Goal: Answer question/provide support

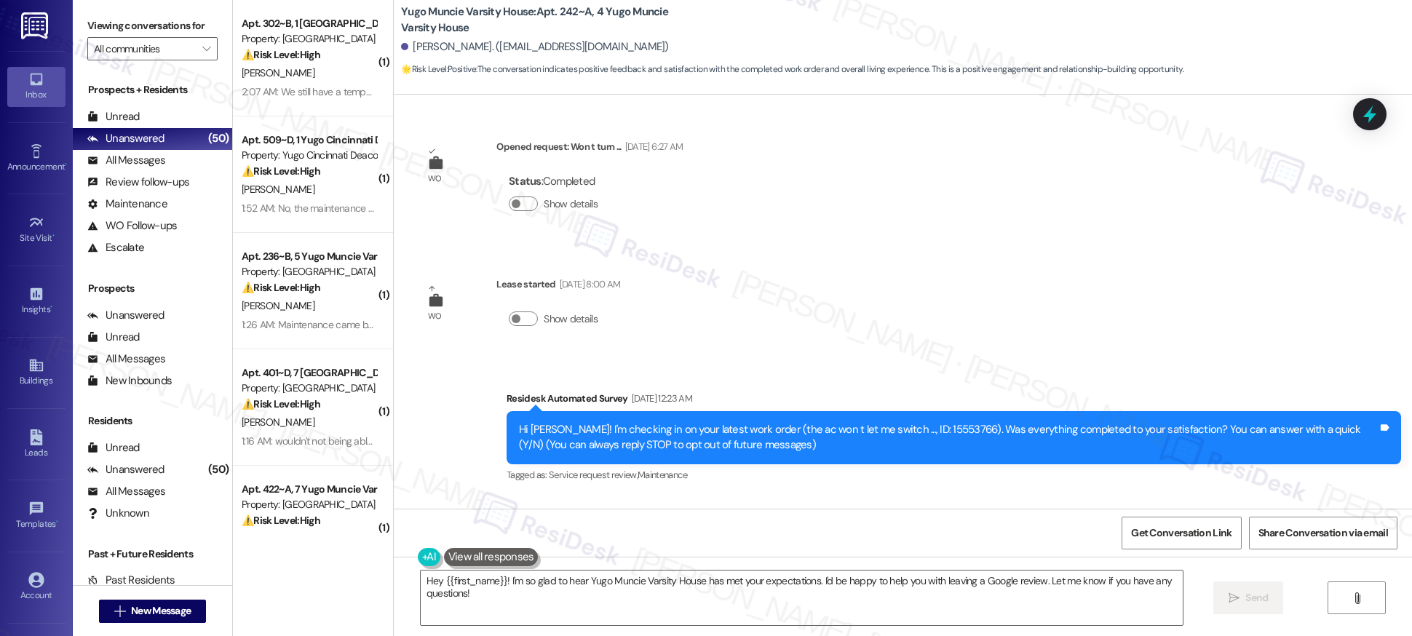
scroll to position [1102, 0]
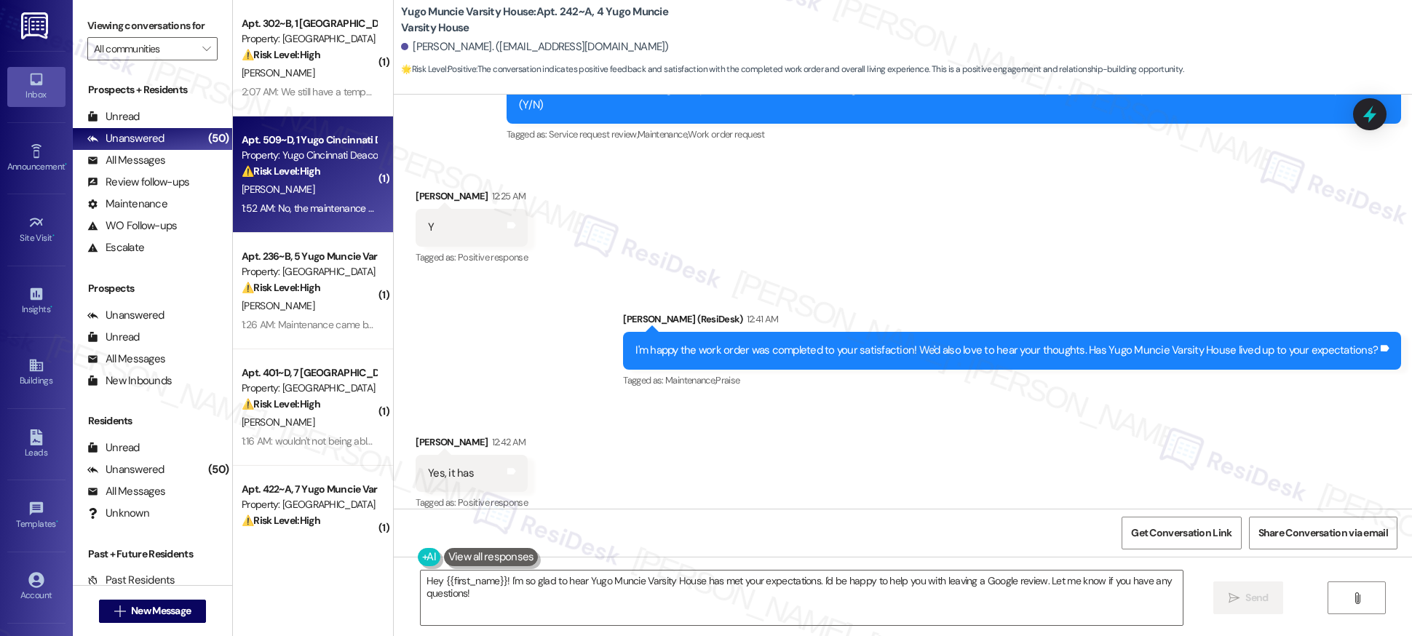
click at [278, 156] on div "Property: Yugo Cincinnati Deacon" at bounding box center [309, 155] width 135 height 15
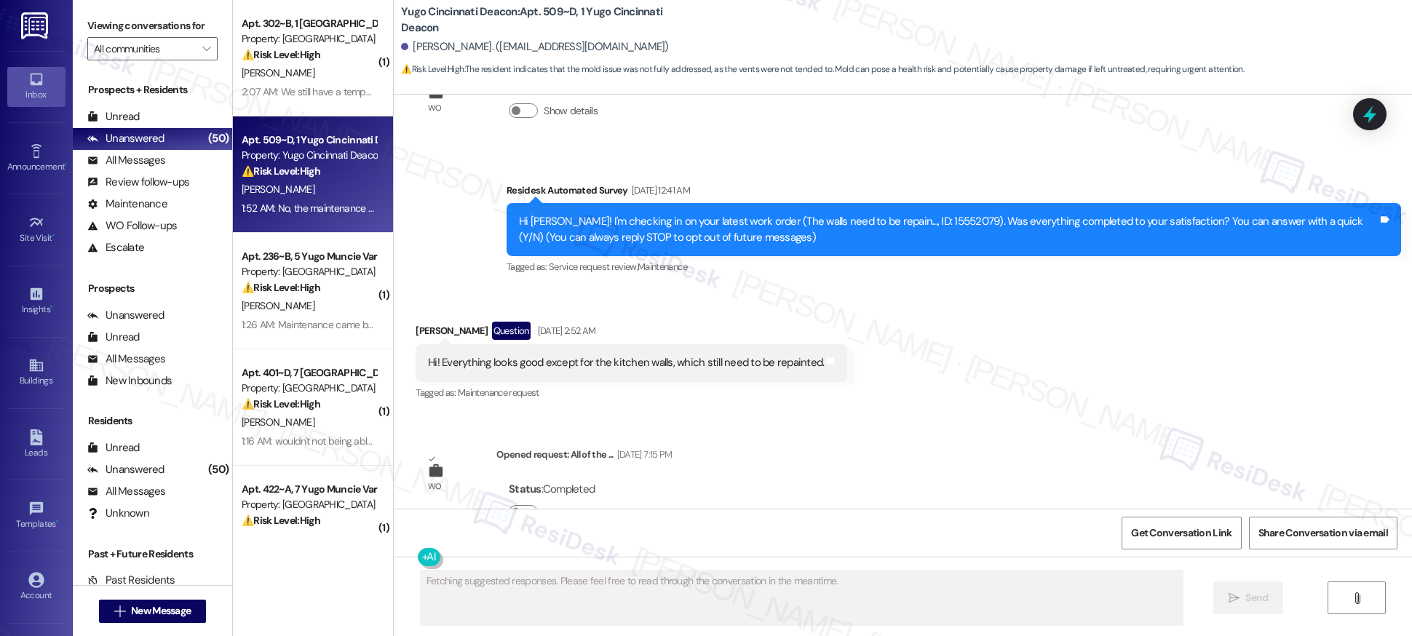
scroll to position [0, 0]
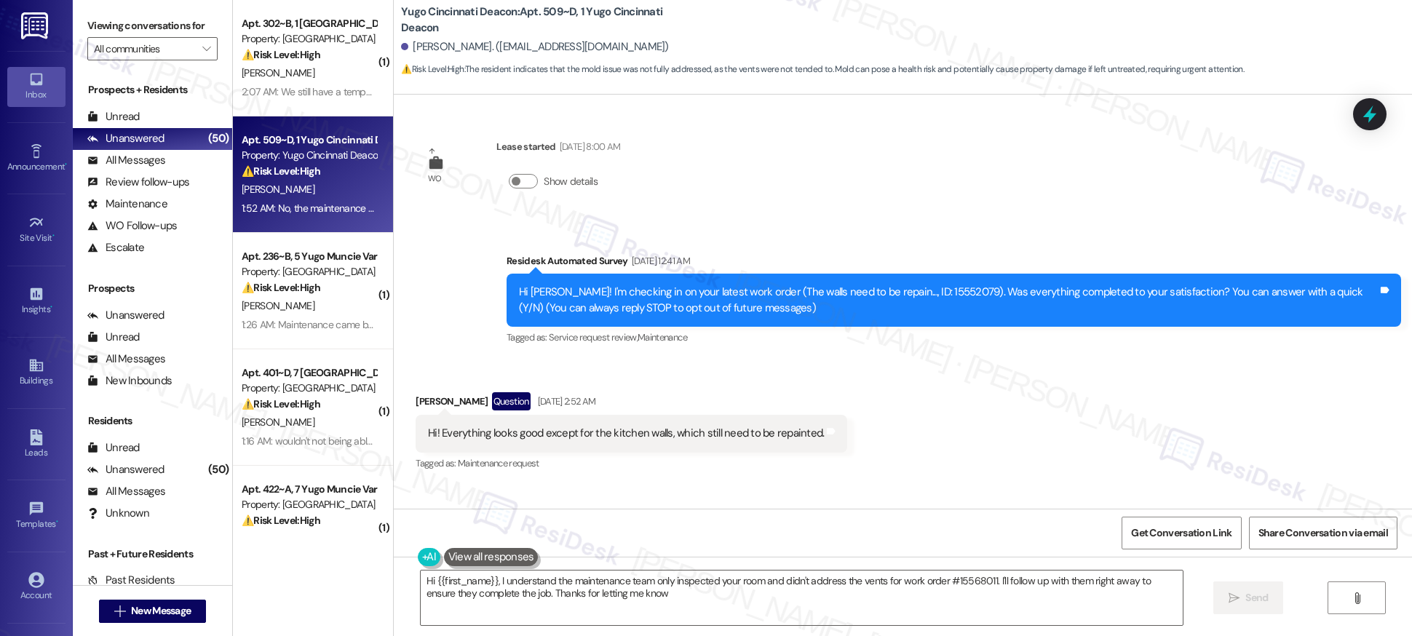
type textarea "Hi {{first_name}}, I understand the maintenance team only inspected your room a…"
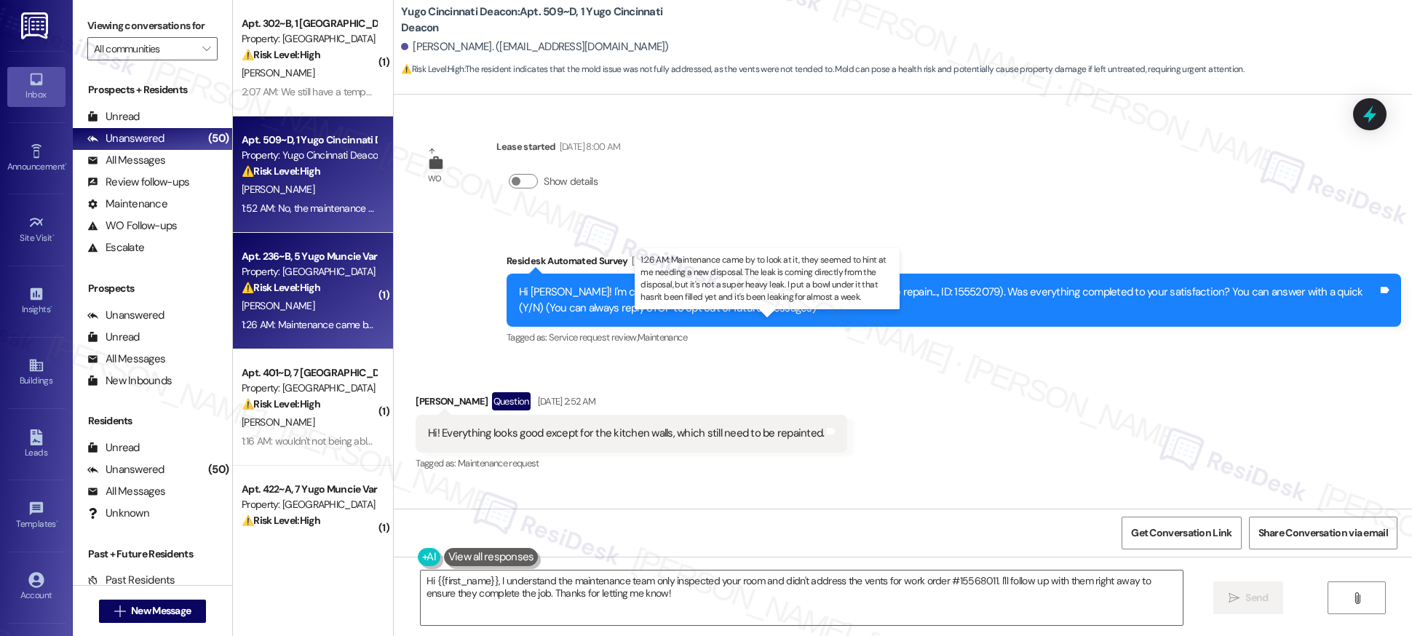
click at [327, 325] on div "1:26 AM: Maintenance came by to look at it, they seemed to hint at me needing a…" at bounding box center [782, 324] width 1081 height 13
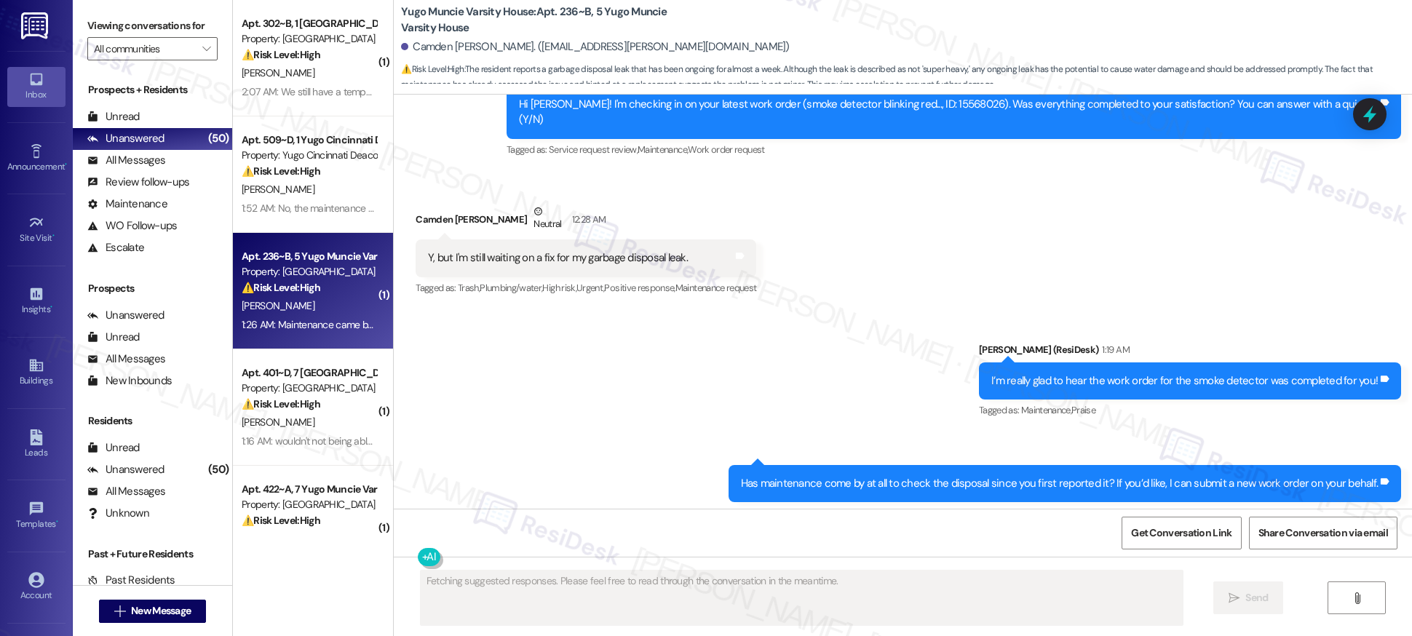
scroll to position [2286, 0]
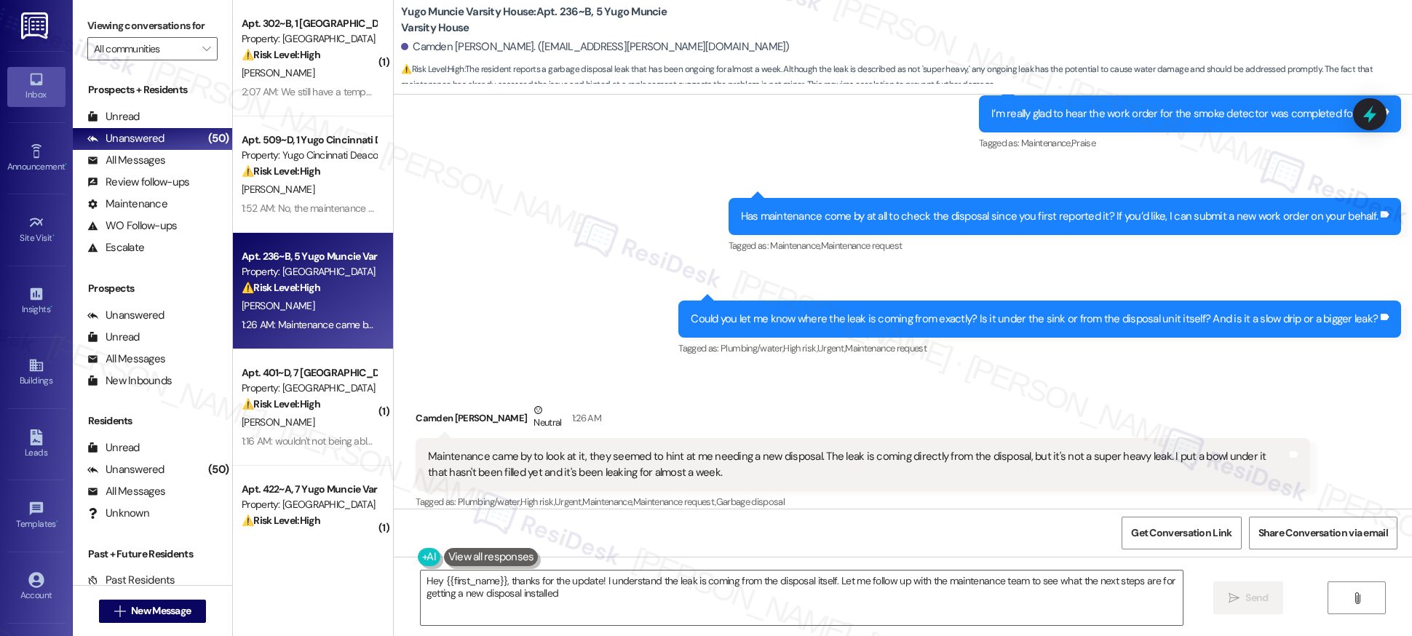
type textarea "Hey {{first_name}}, thanks for the update! I understand the leak is coming from…"
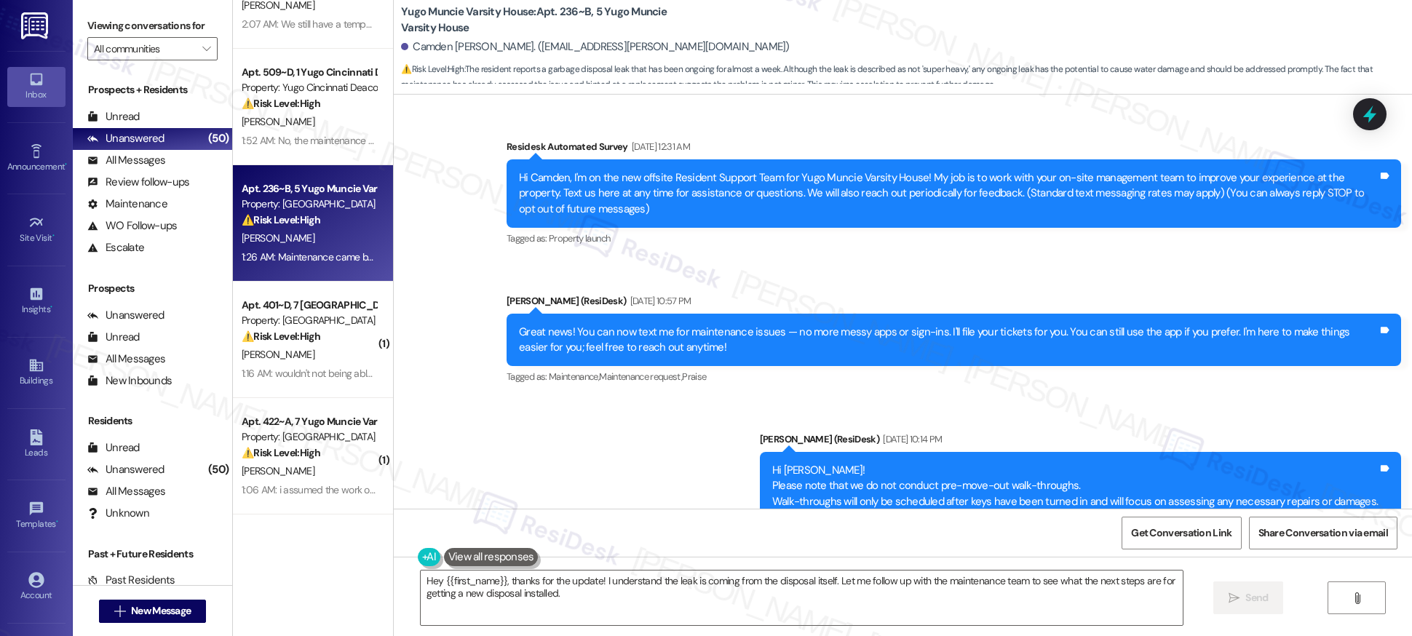
scroll to position [79, 0]
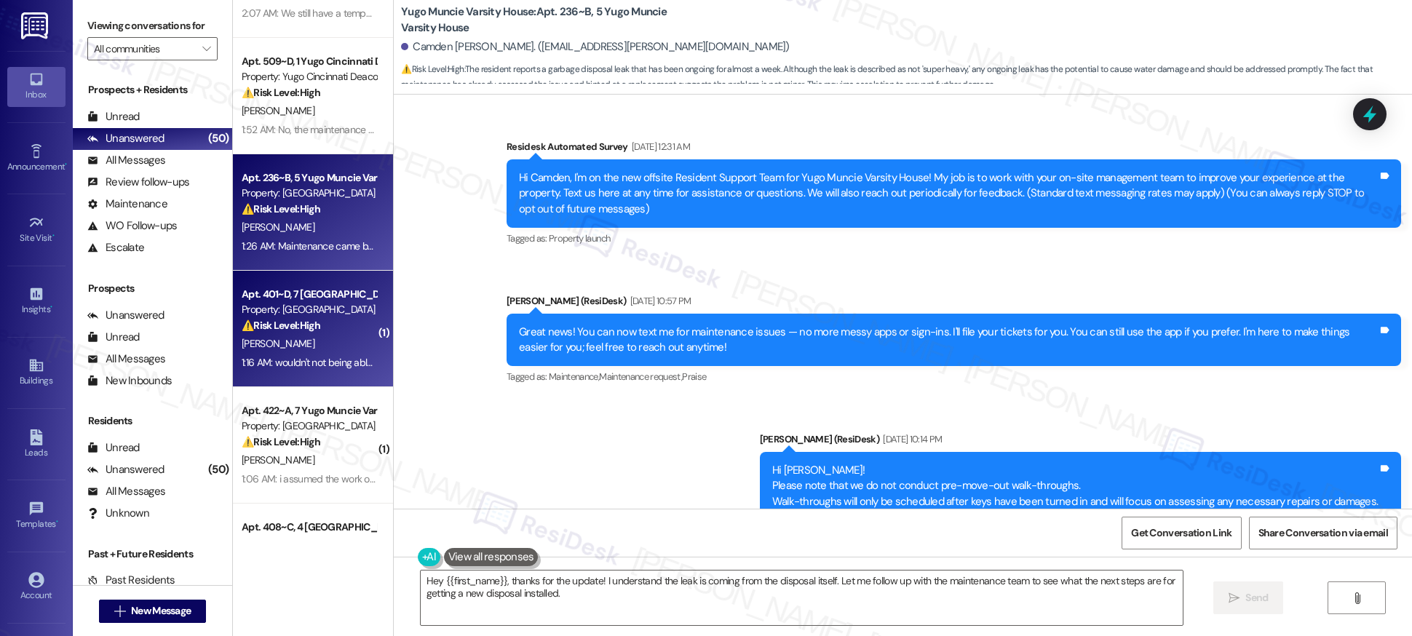
click at [343, 316] on div "Property: [GEOGRAPHIC_DATA]" at bounding box center [309, 309] width 135 height 15
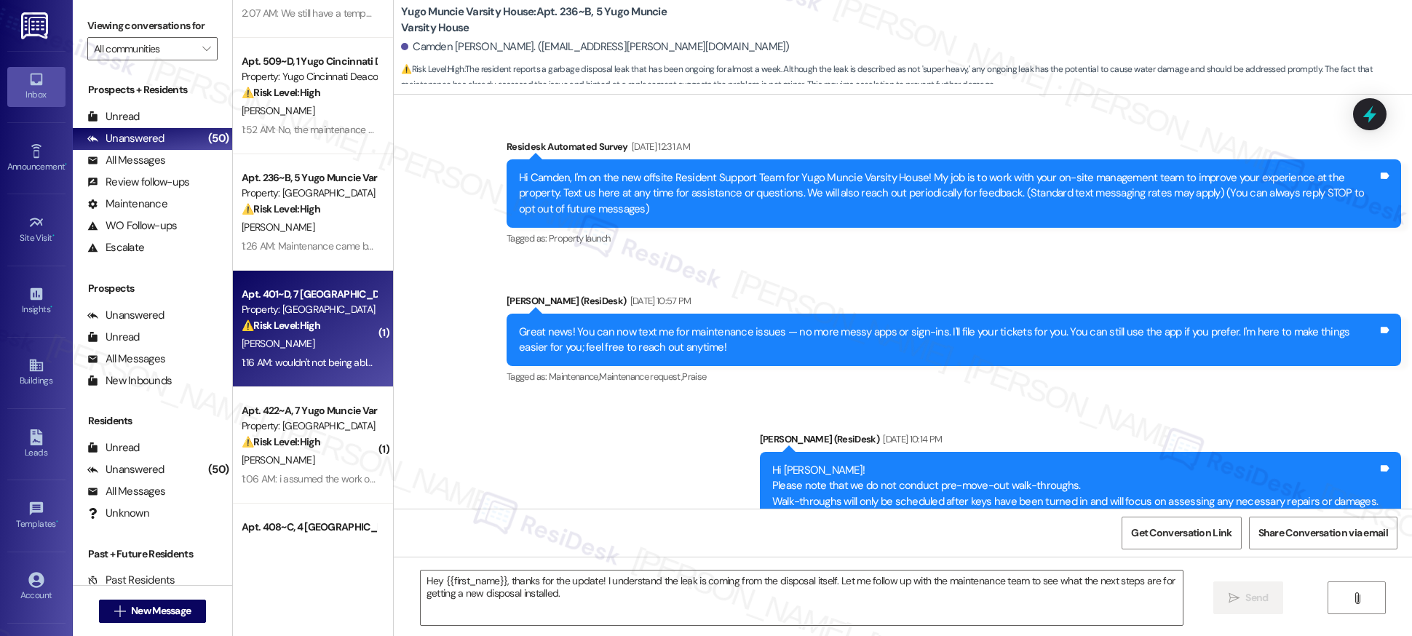
type textarea "Fetching suggested responses. Please feel free to read through the conversation…"
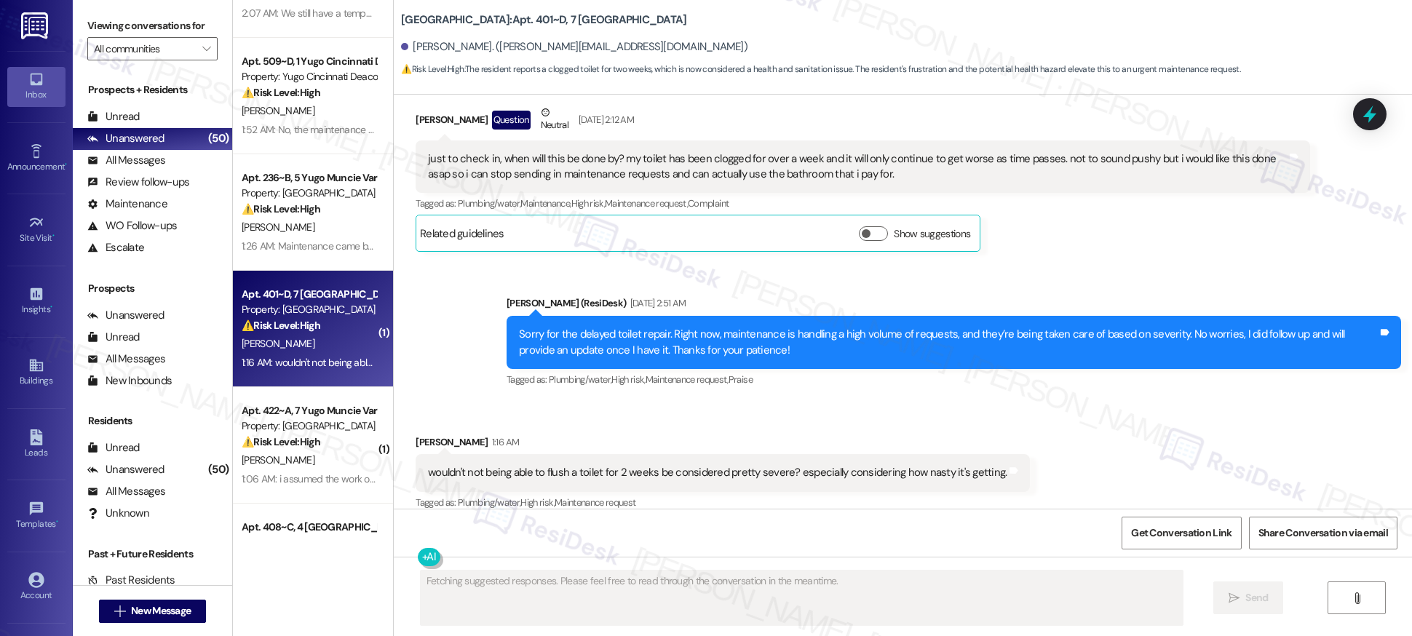
scroll to position [2143, 0]
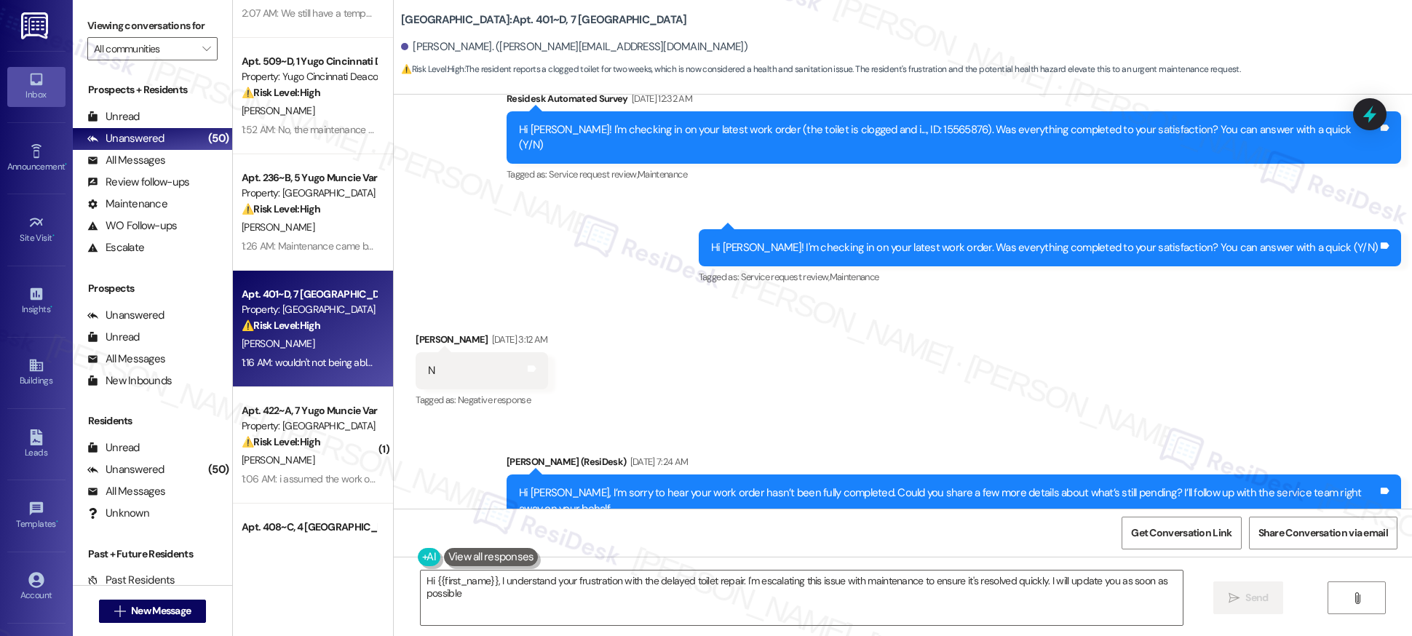
type textarea "Hi {{first_name}}, I understand your frustration with the delayed toilet repair…"
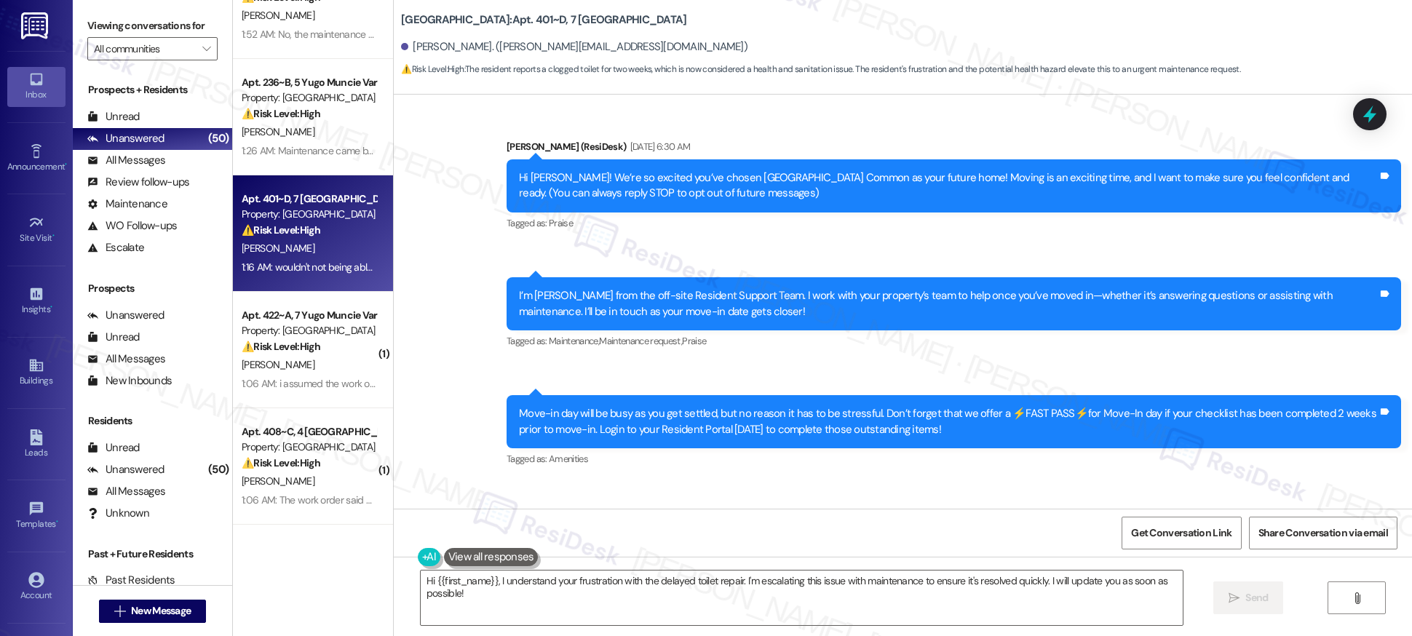
scroll to position [177, 0]
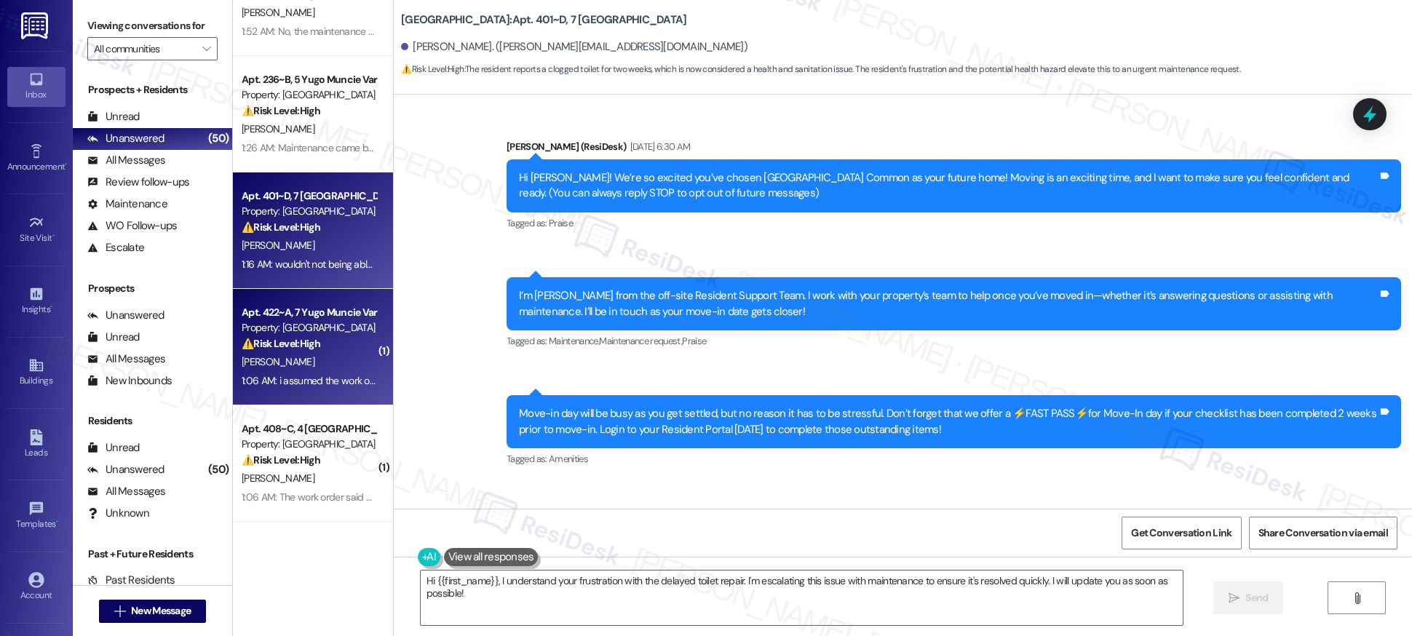
click at [361, 339] on div "Apt. 422~A, 7 Yugo Muncie Varsity House Property: [GEOGRAPHIC_DATA] ⚠️ Risk Lev…" at bounding box center [313, 347] width 160 height 116
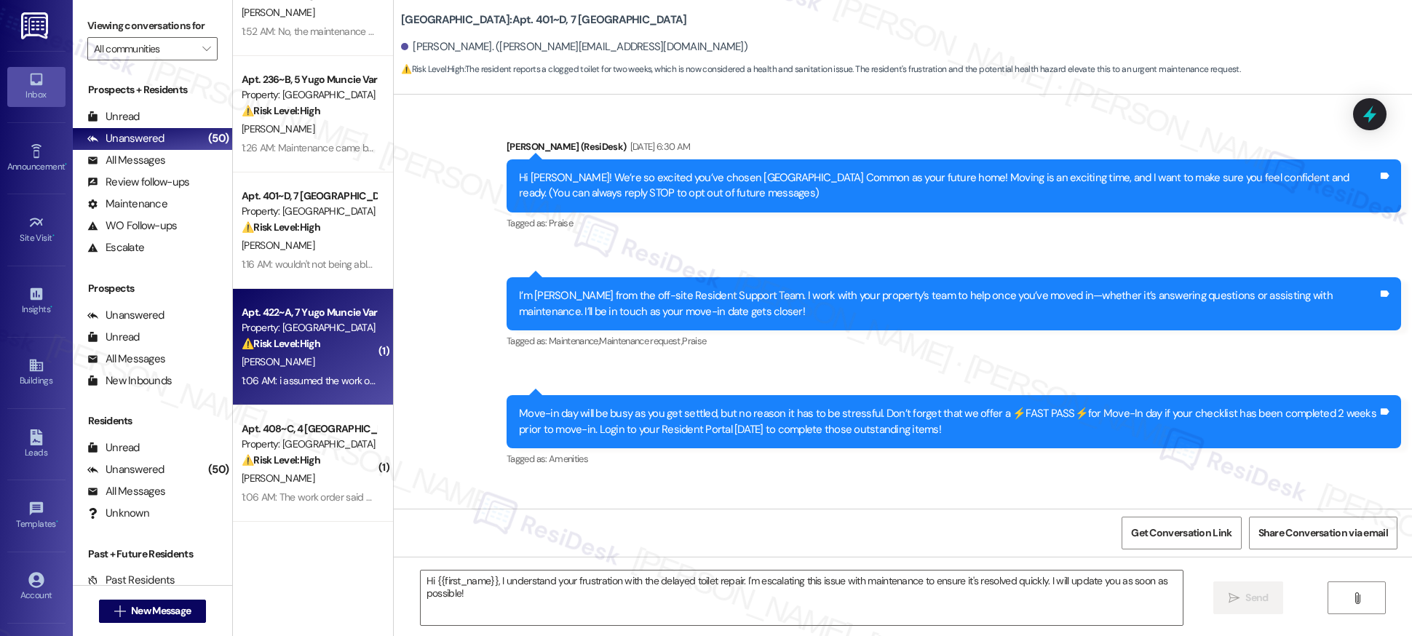
type textarea "Fetching suggested responses. Please feel free to read through the conversation…"
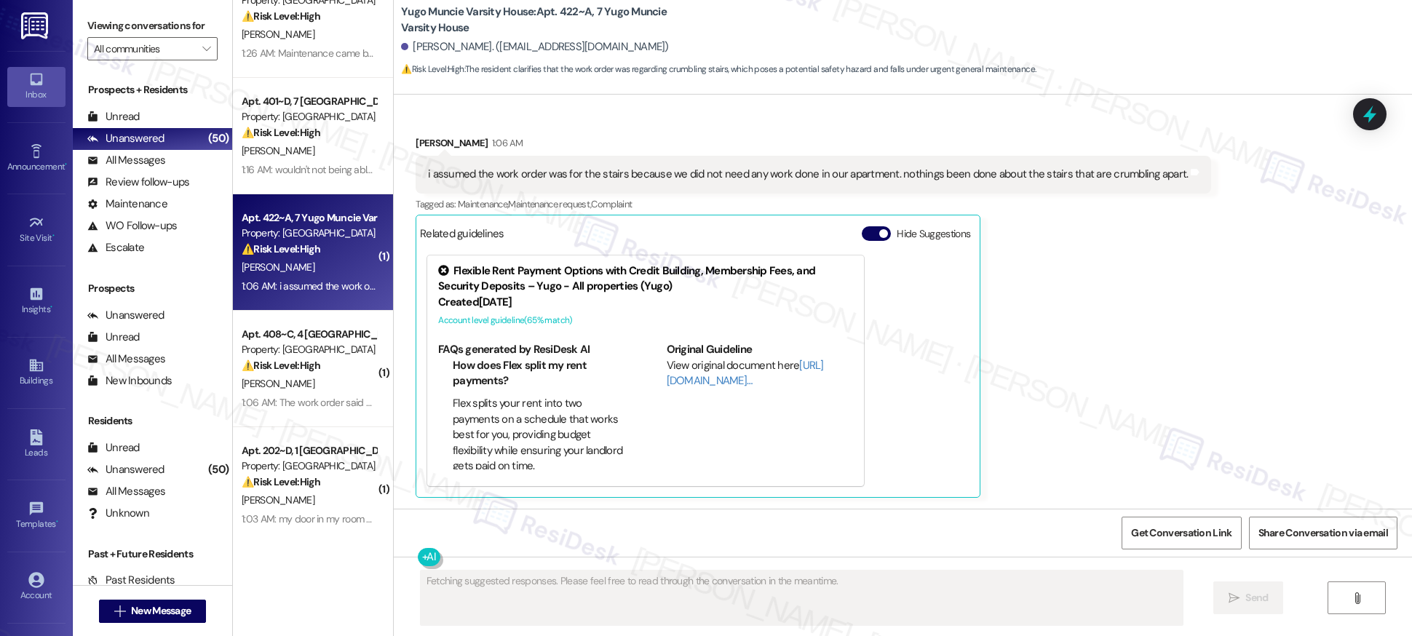
scroll to position [277, 0]
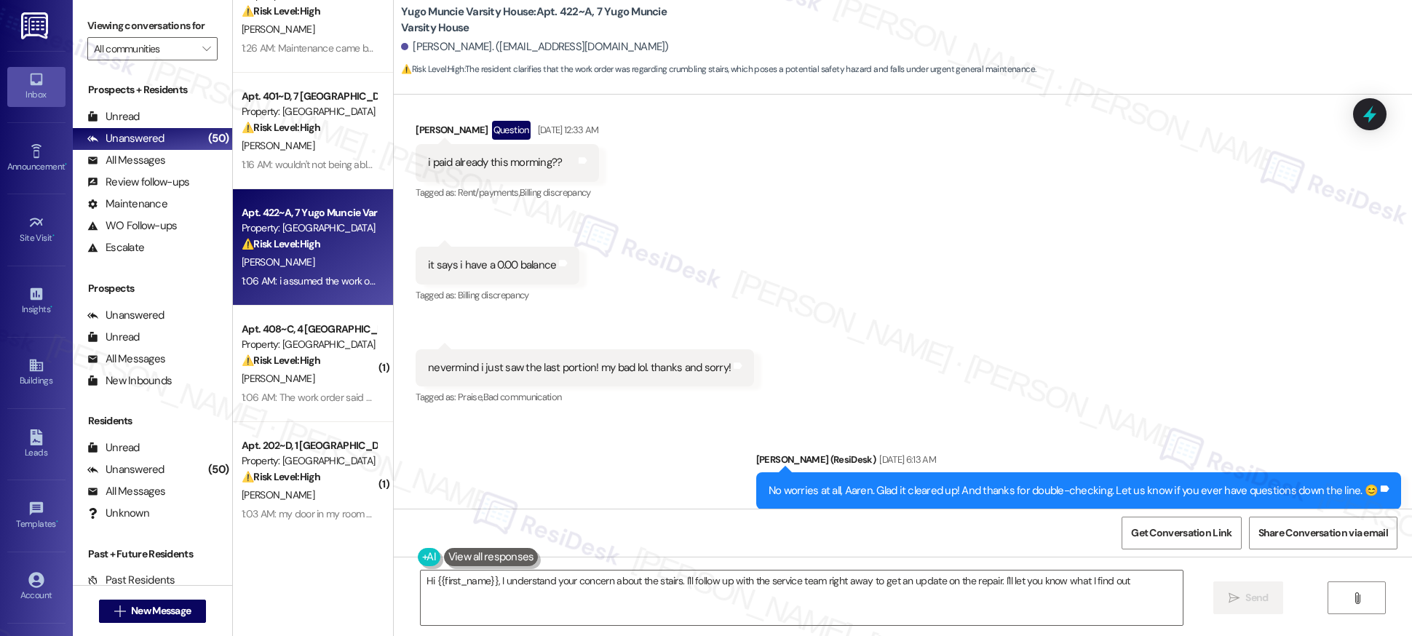
type textarea "Hi {{first_name}}, I understand your concern about the stairs. I'll follow up w…"
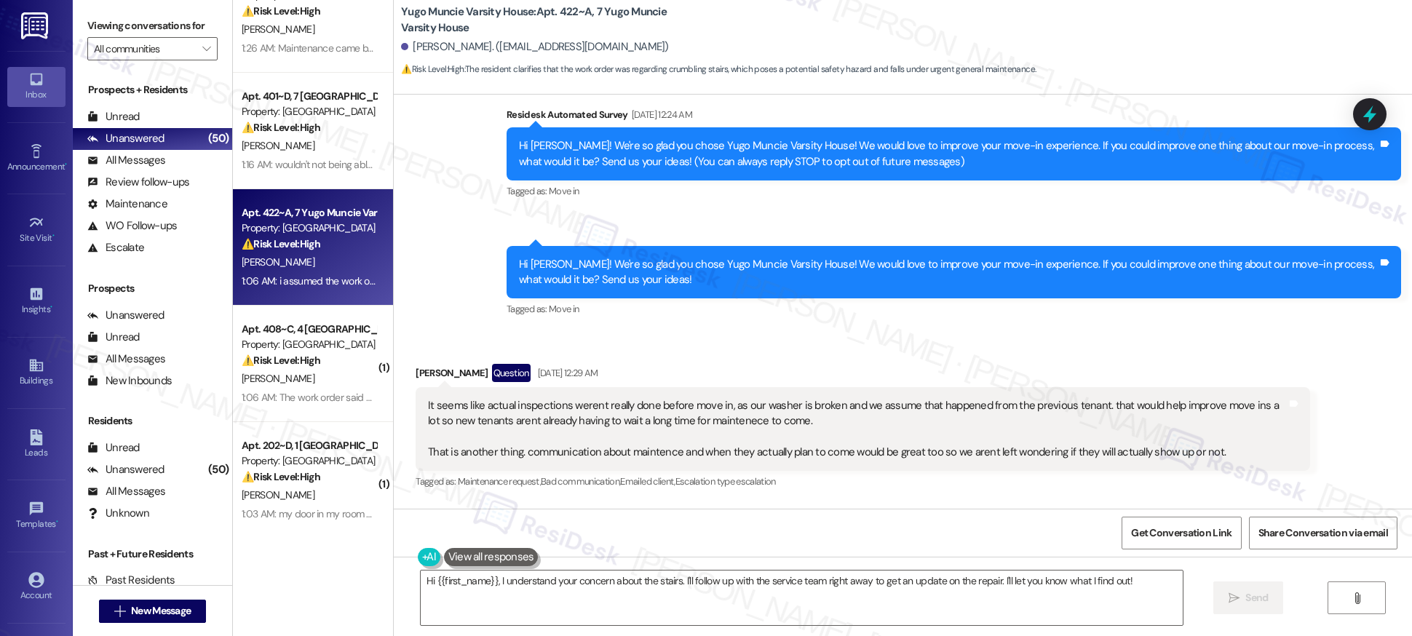
scroll to position [0, 0]
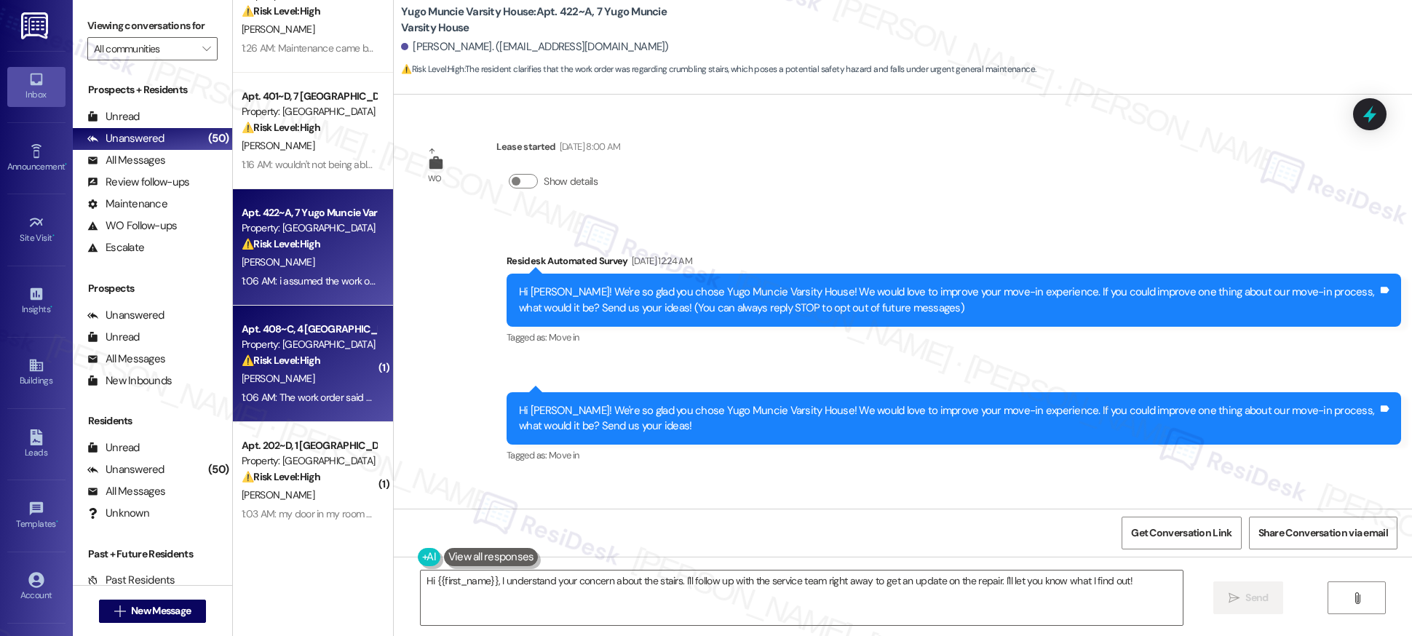
click at [329, 361] on div "⚠️ Risk Level: High The resident reports that a previously submitted work order…" at bounding box center [309, 360] width 135 height 15
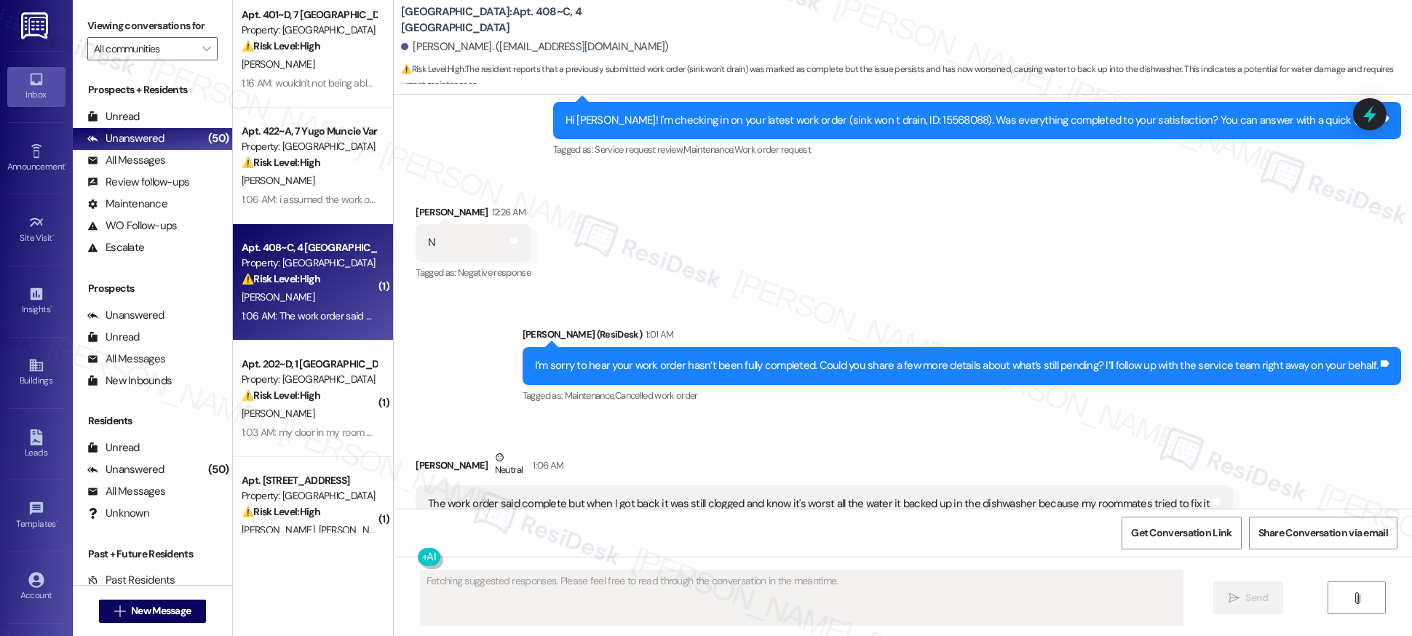
scroll to position [360, 0]
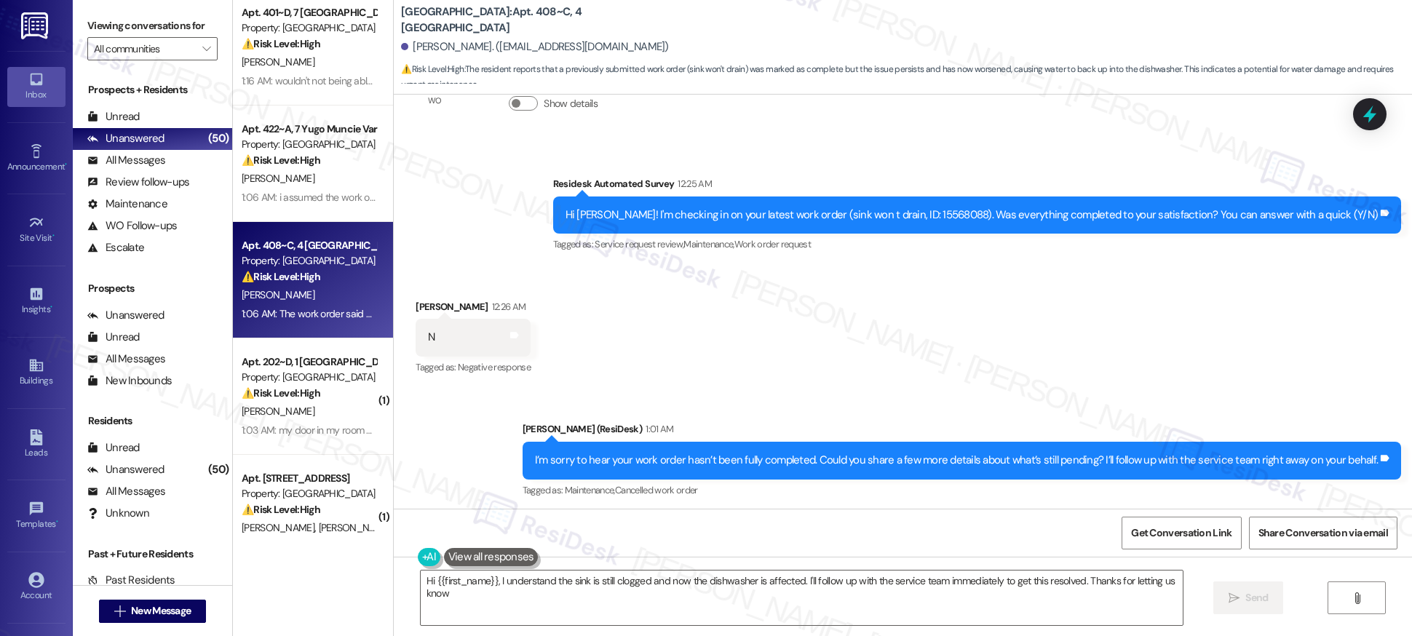
type textarea "Hi {{first_name}}, I understand the sink is still clogged and now the dishwashe…"
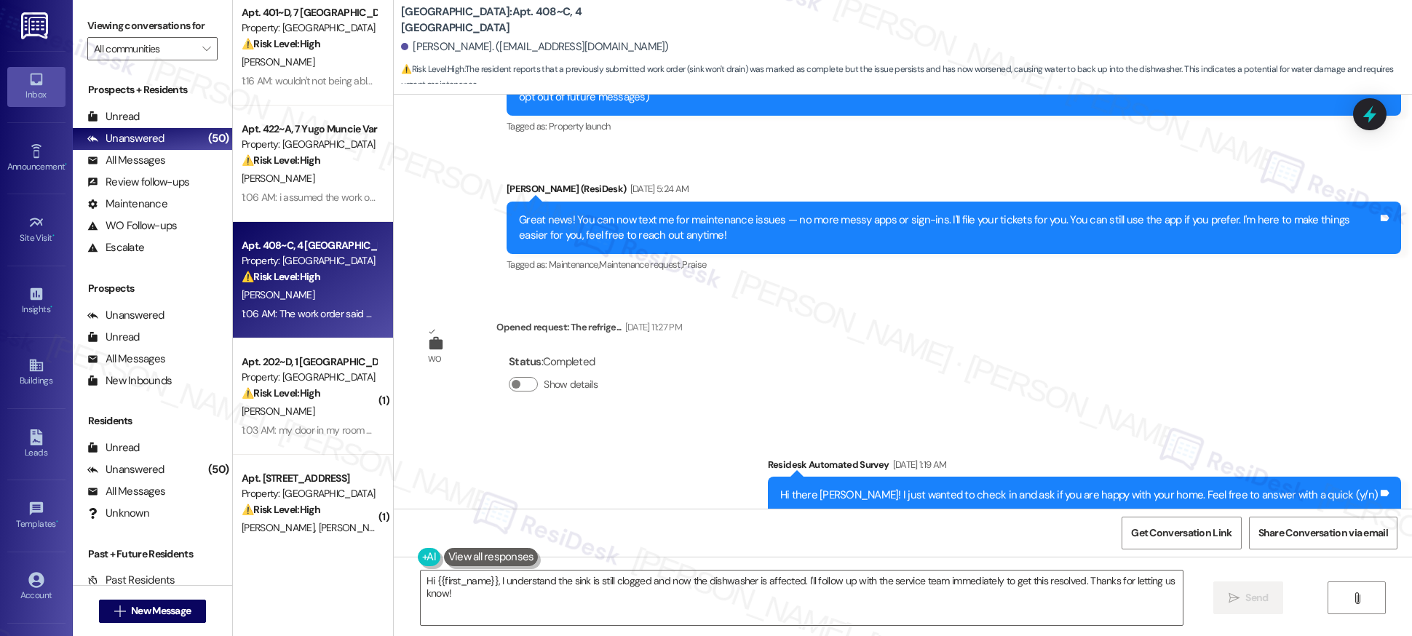
scroll to position [0, 0]
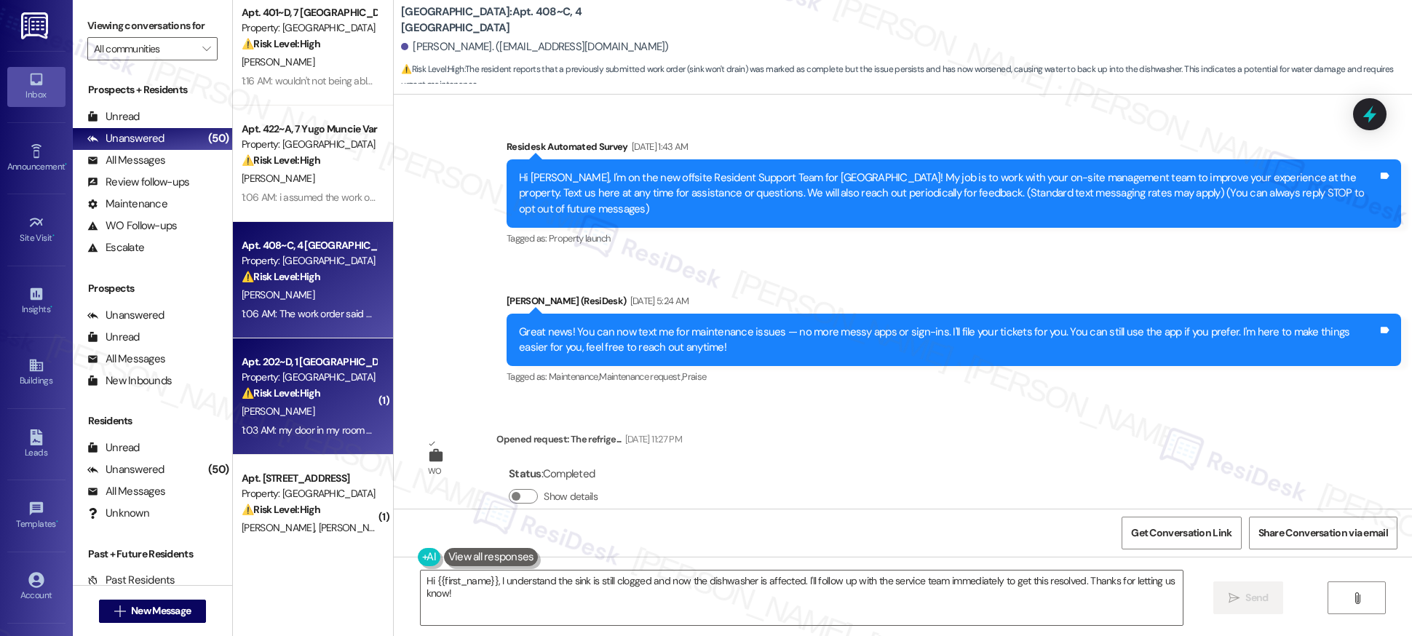
click at [341, 373] on div "Property: [GEOGRAPHIC_DATA]" at bounding box center [309, 377] width 135 height 15
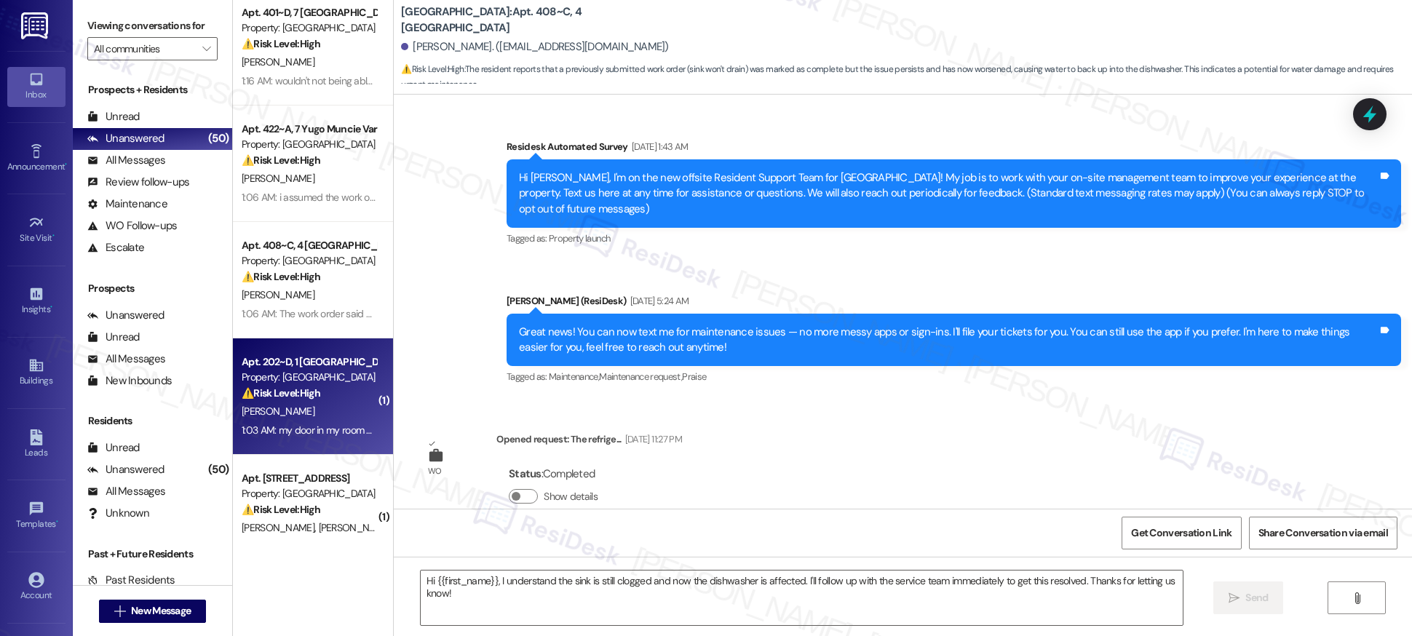
type textarea "Fetching suggested responses. Please feel free to read through the conversation…"
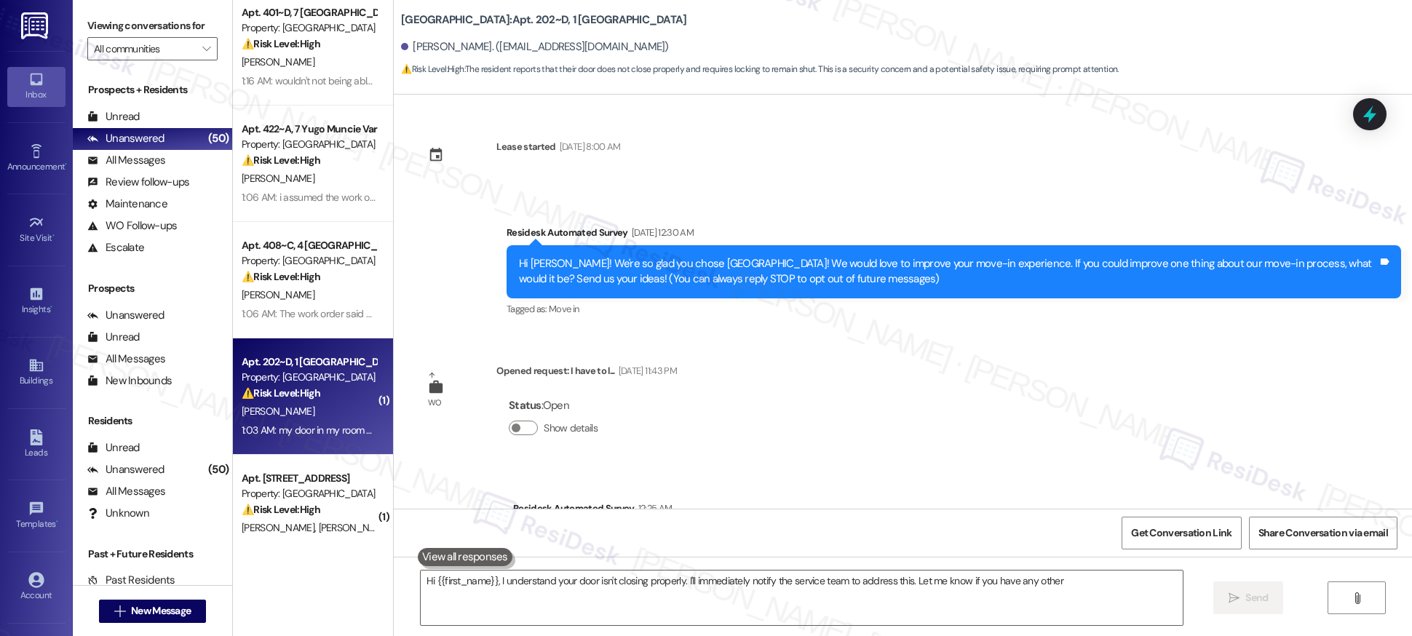
scroll to position [362, 0]
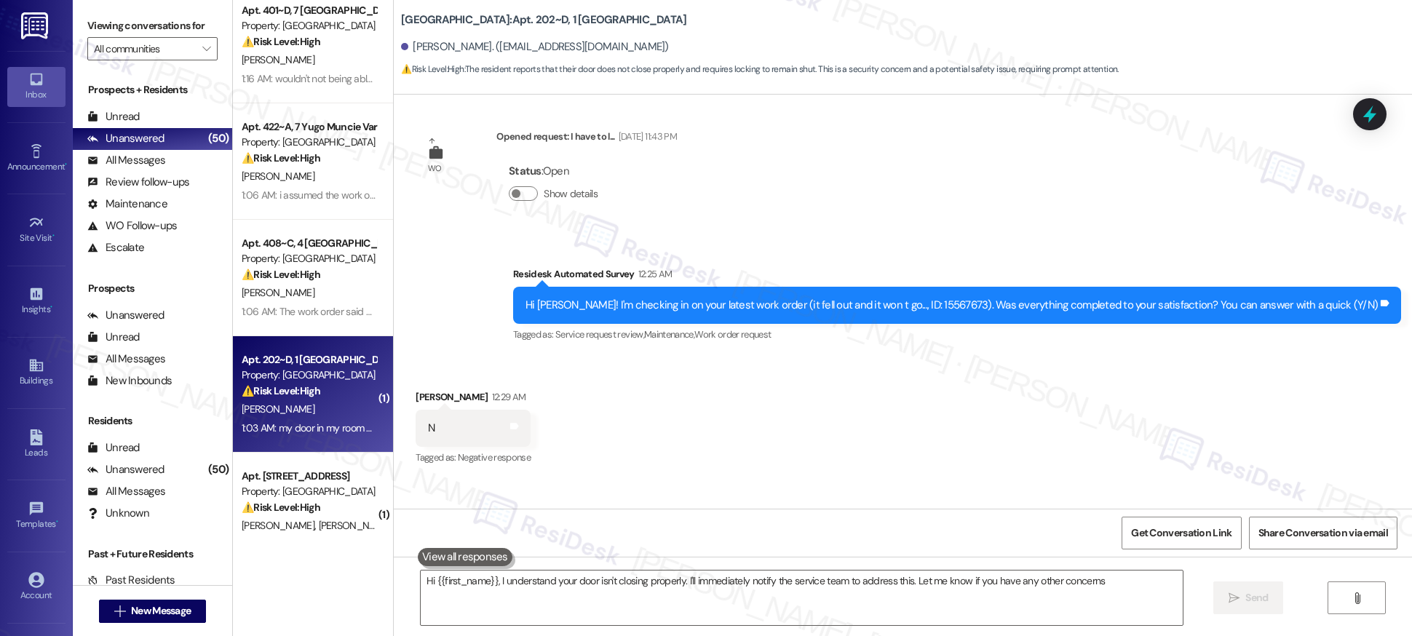
type textarea "Hi {{first_name}}, I understand your door isn't closing properly. I'll immediat…"
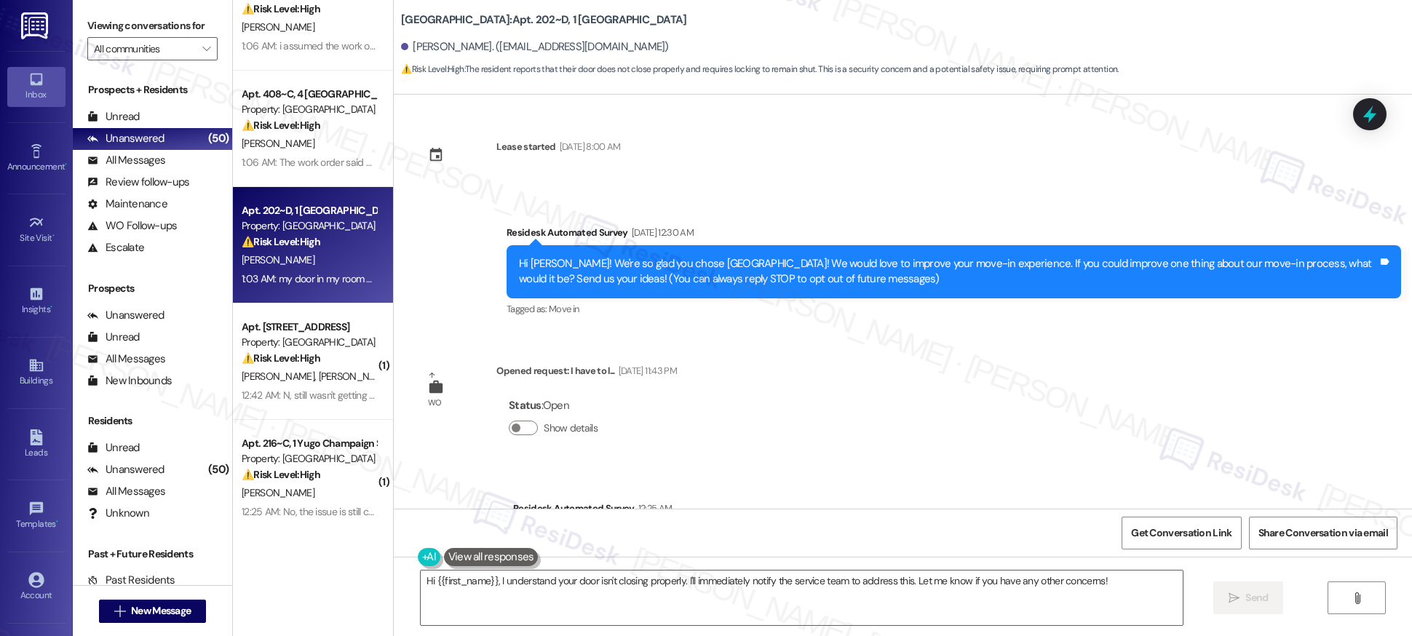
scroll to position [515, 0]
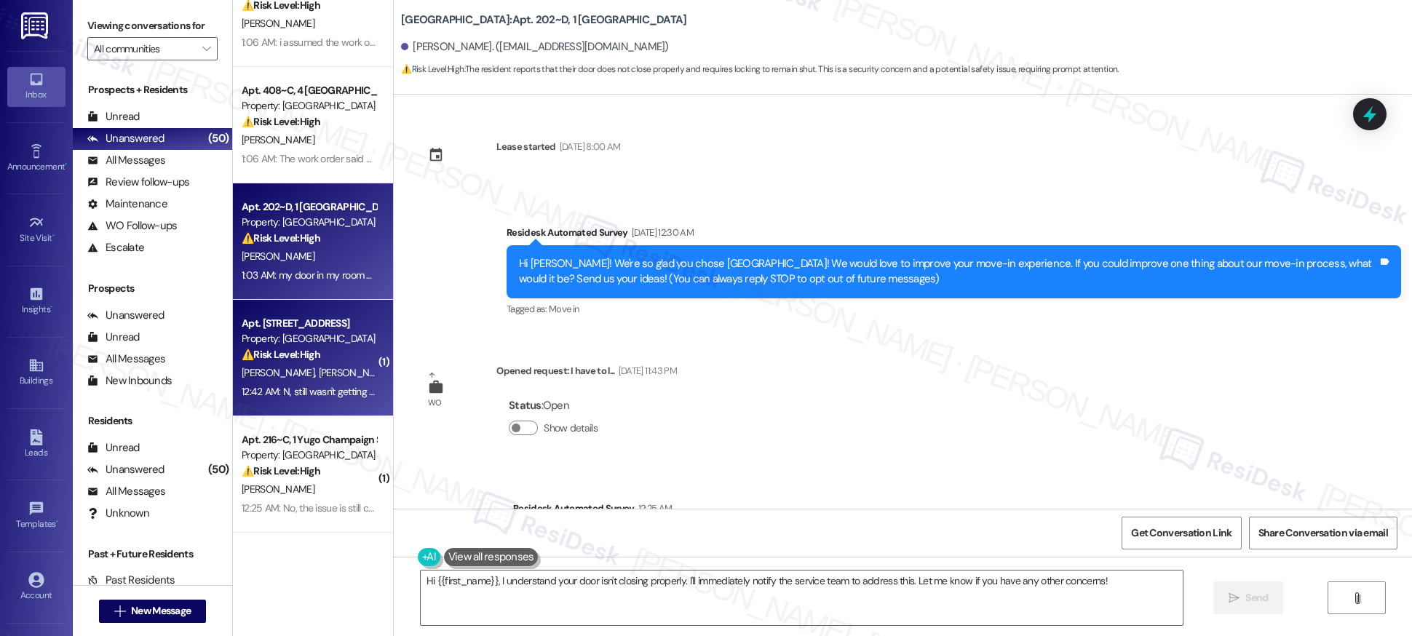
click at [302, 340] on div "Property: [GEOGRAPHIC_DATA]" at bounding box center [309, 338] width 135 height 15
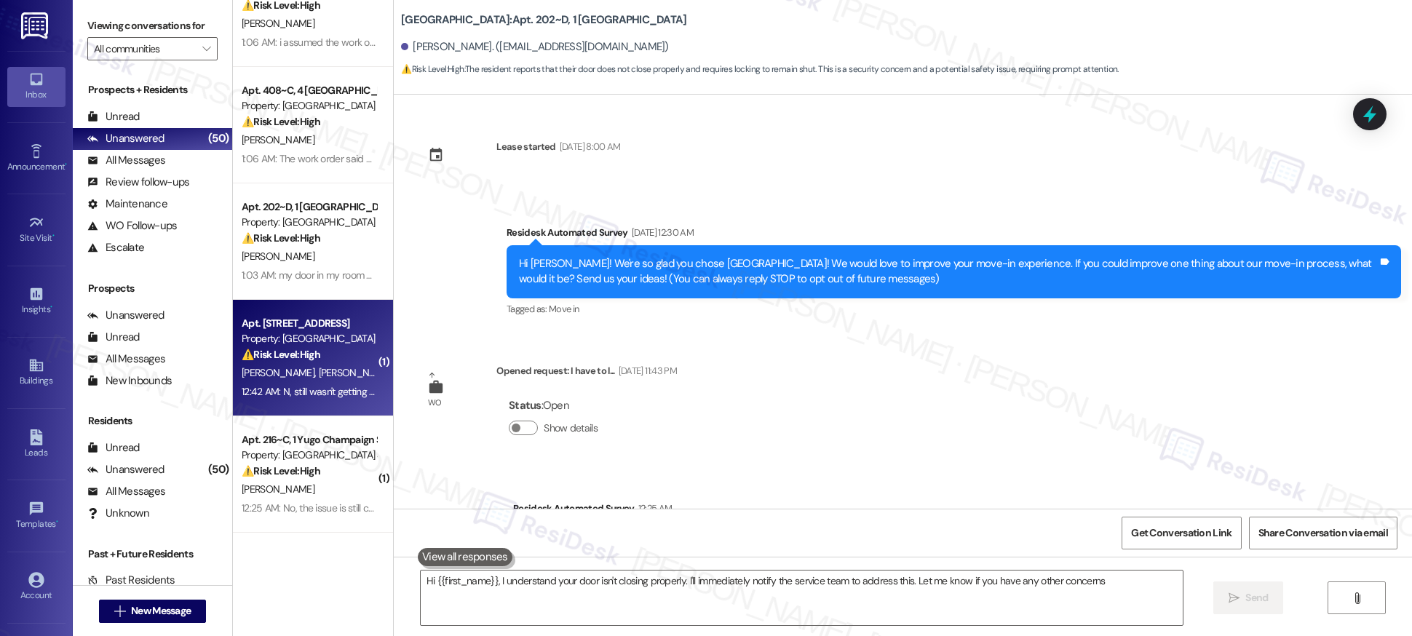
type textarea "Hi {{first_name}}, I understand your door isn't closing properly. I'll immediat…"
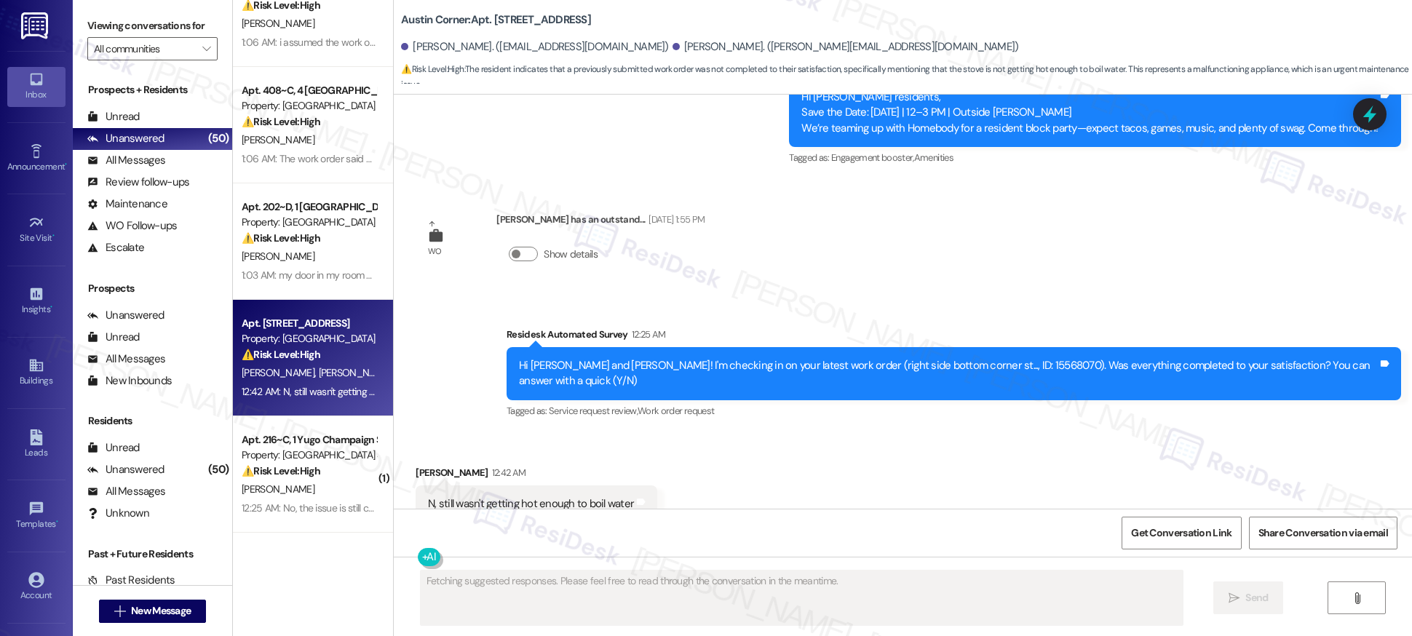
scroll to position [2473, 0]
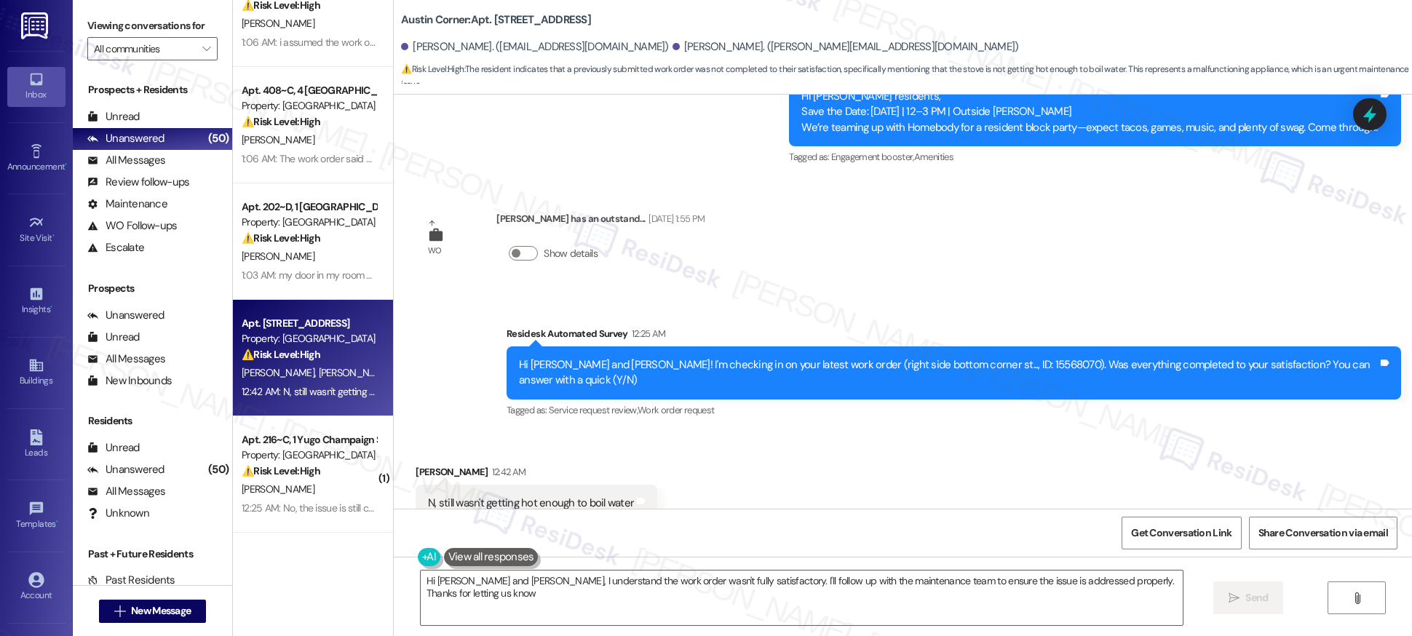
type textarea "Hi [PERSON_NAME] and [PERSON_NAME], I understand the work order wasn't fully sa…"
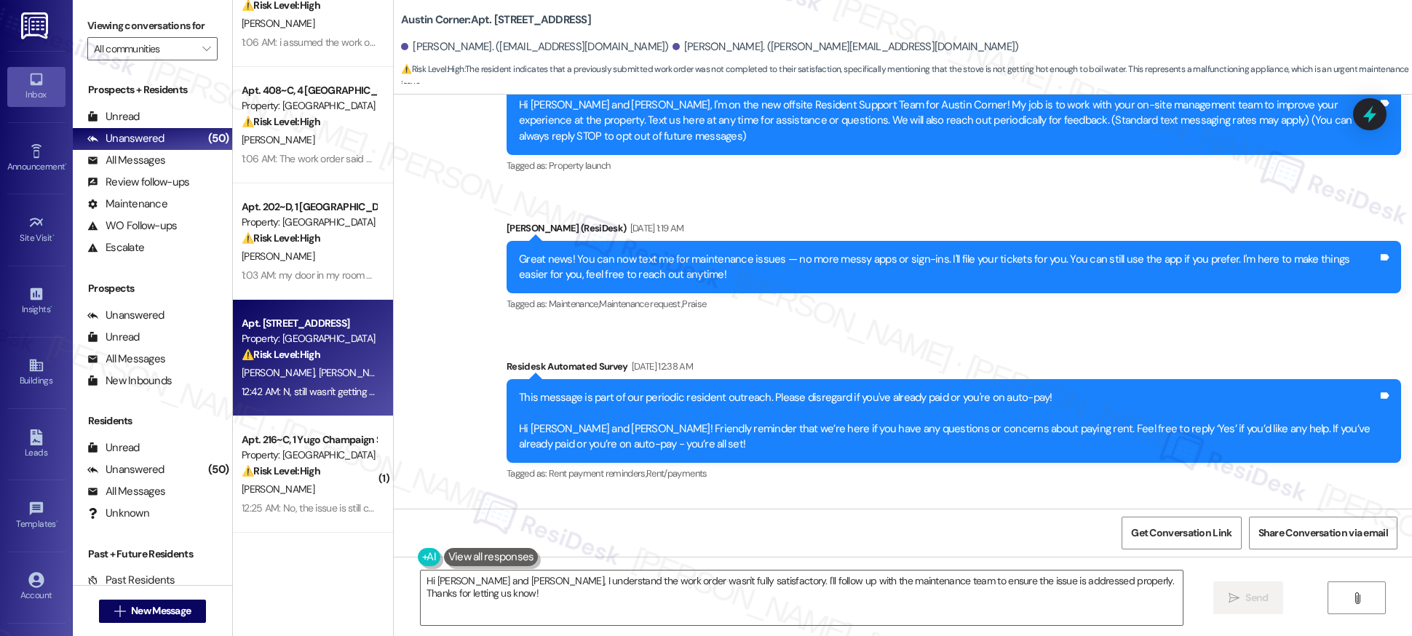
scroll to position [0, 0]
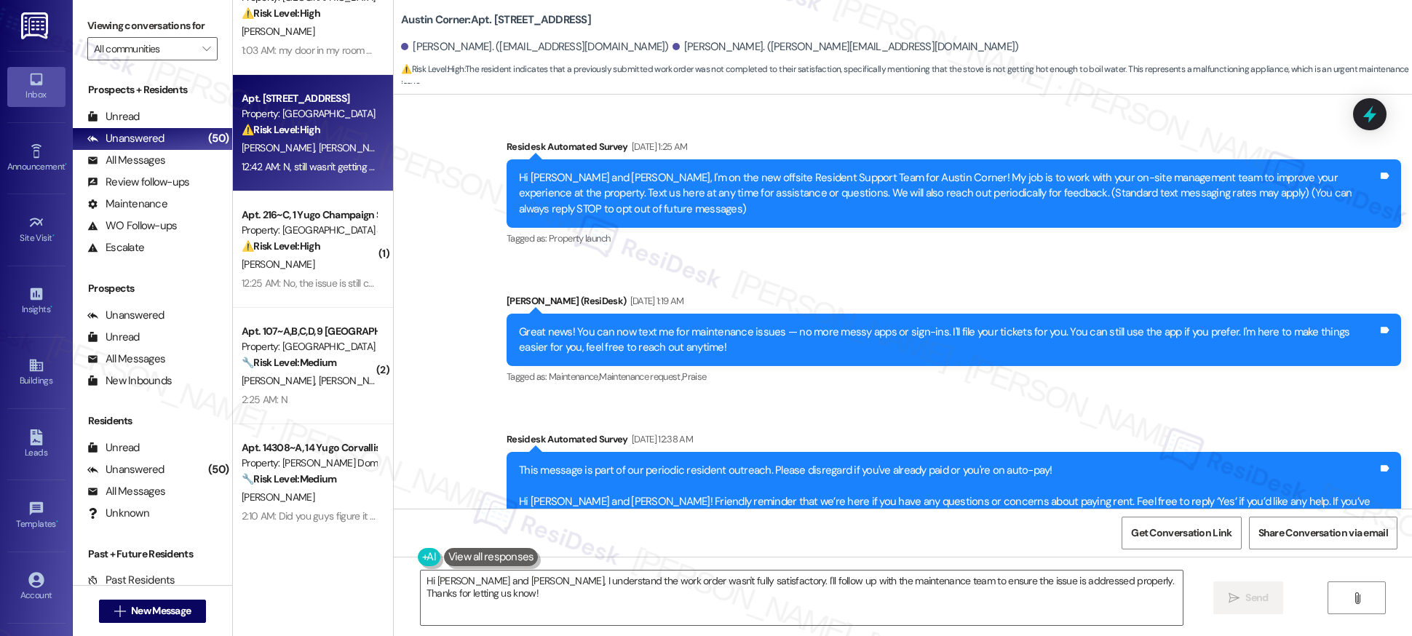
click at [320, 249] on div "Apt. 422~A, 7 Yugo Muncie Varsity House Property: [GEOGRAPHIC_DATA] ⚠️ Risk Lev…" at bounding box center [313, 266] width 160 height 533
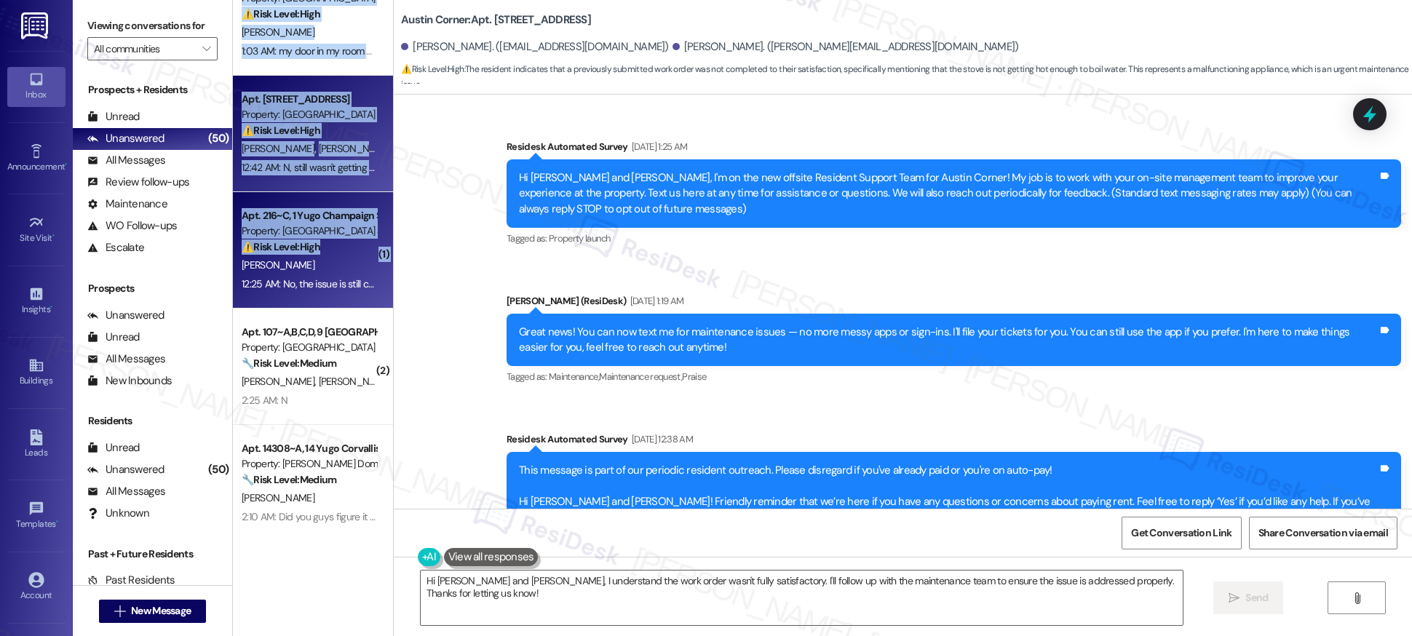
click at [320, 249] on div "⚠️ Risk Level: High The resident indicates that a previously reported heating/c…" at bounding box center [309, 246] width 135 height 15
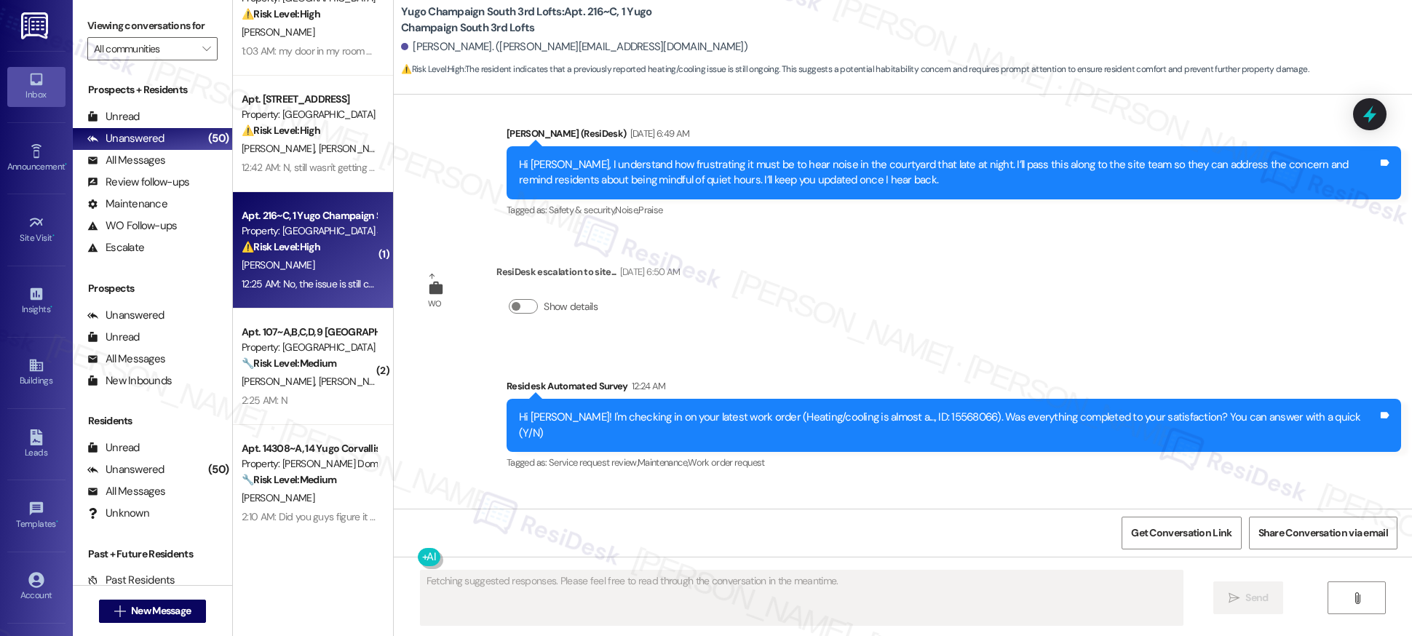
scroll to position [1832, 0]
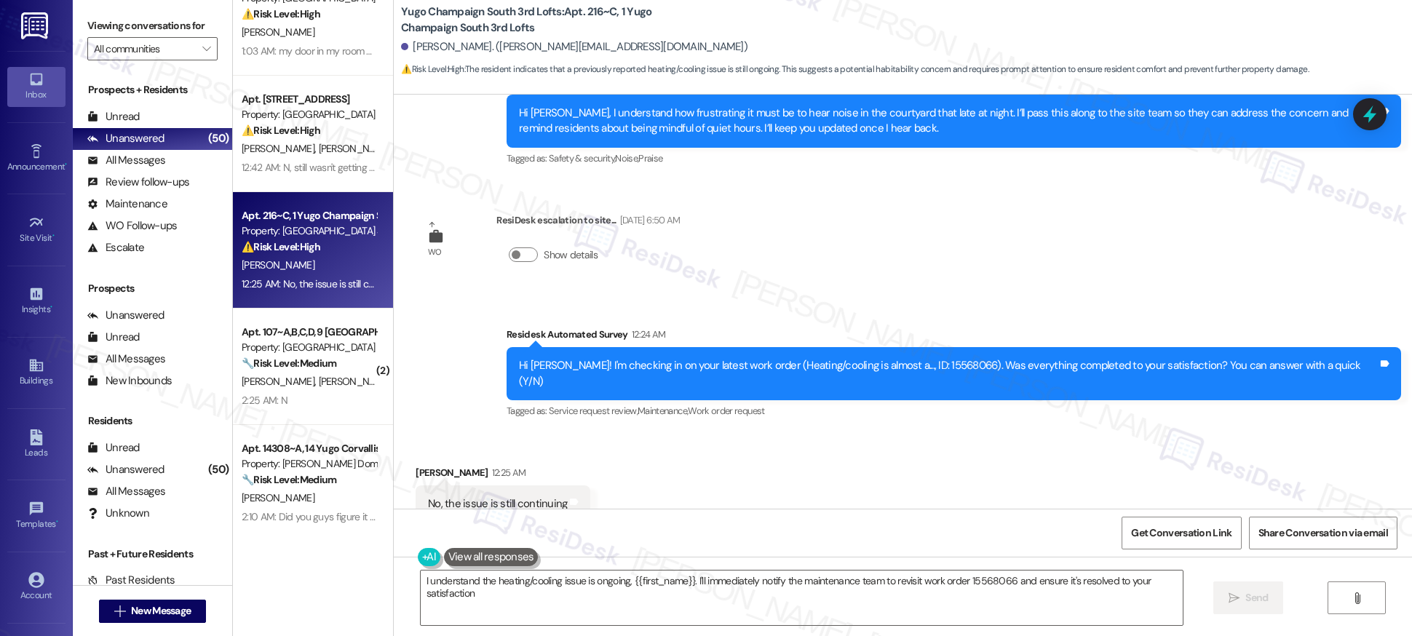
type textarea "I understand the heating/cooling issue is ongoing, {{first_name}}. I'll immedia…"
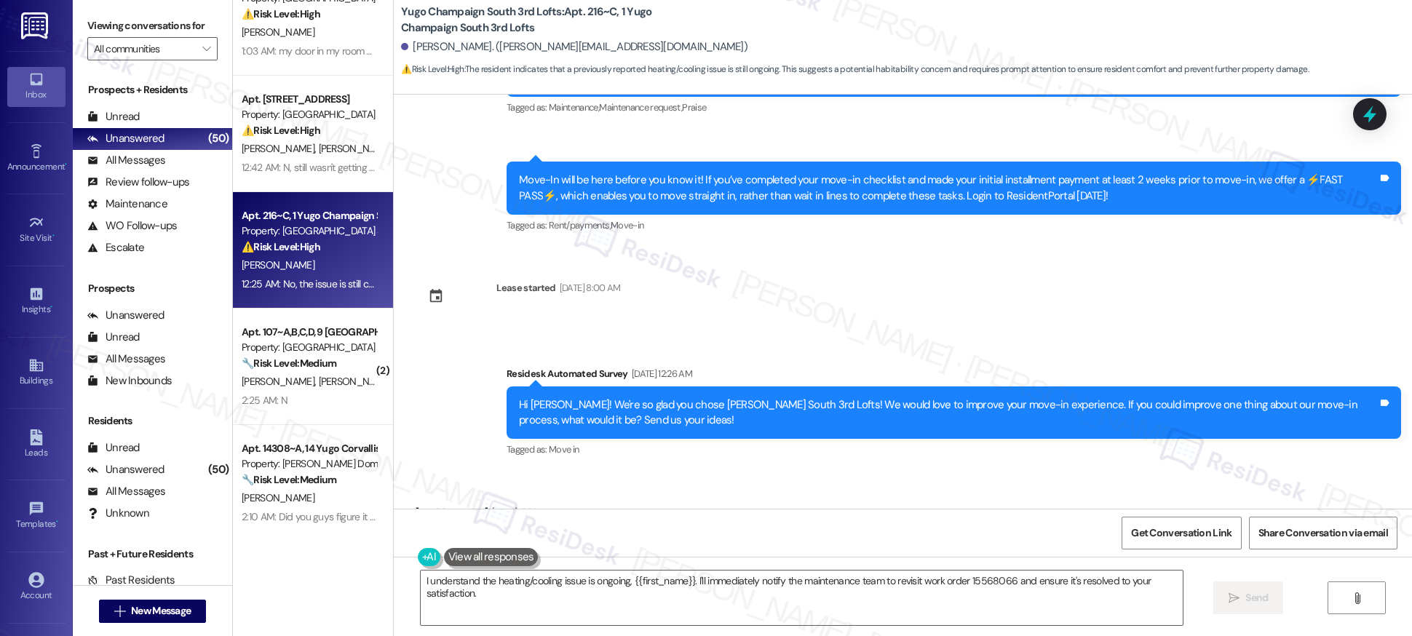
scroll to position [0, 0]
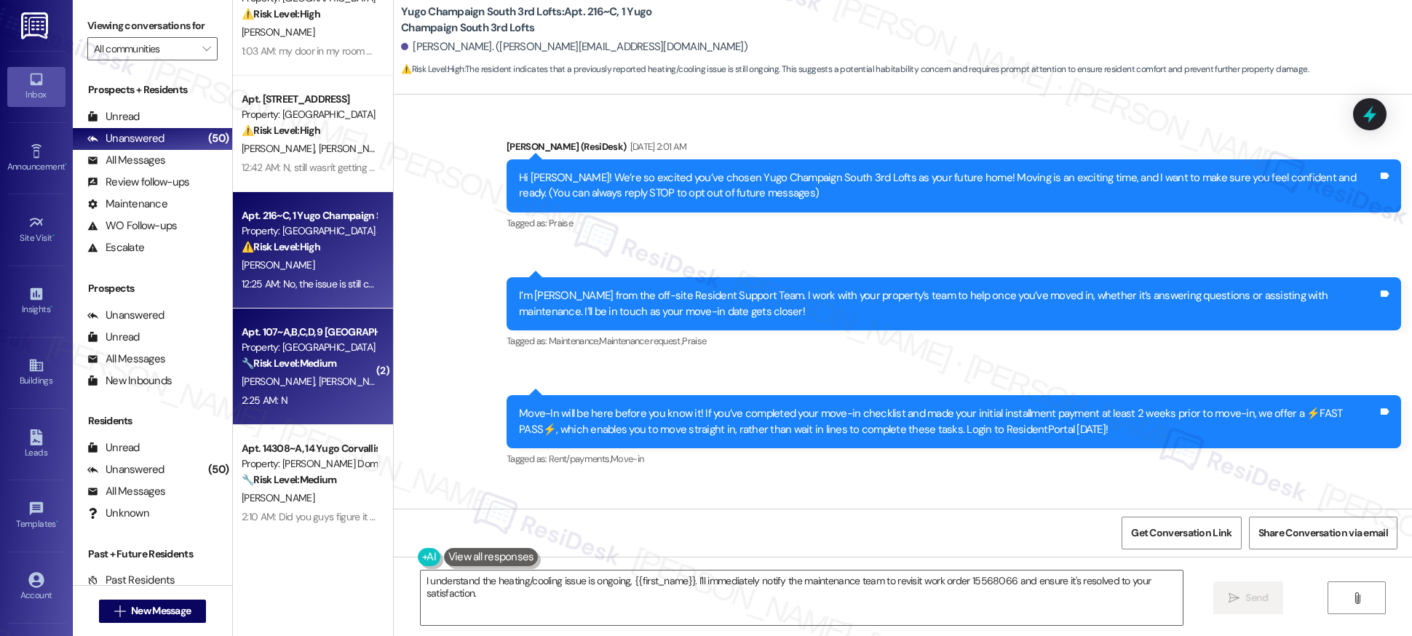
click at [343, 365] on div "🔧 Risk Level: Medium The resident indicates that a previously submitted work or…" at bounding box center [309, 363] width 135 height 15
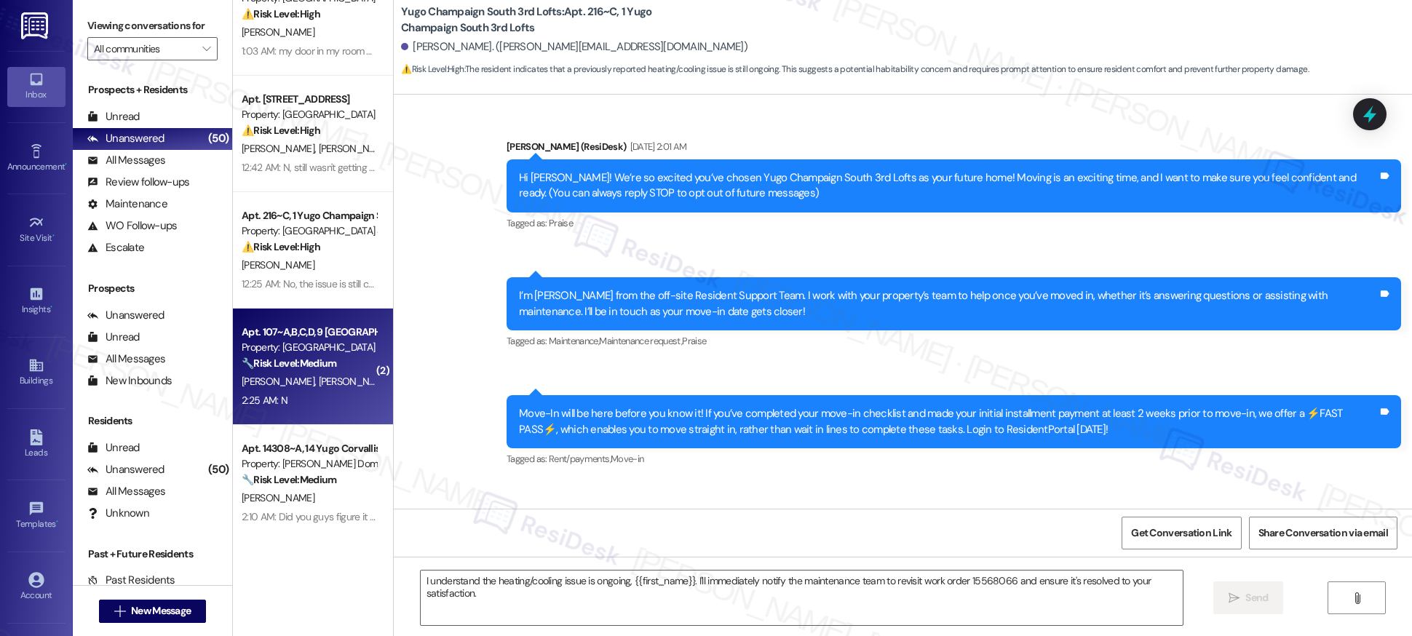
type textarea "Fetching suggested responses. Please feel free to read through the conversation…"
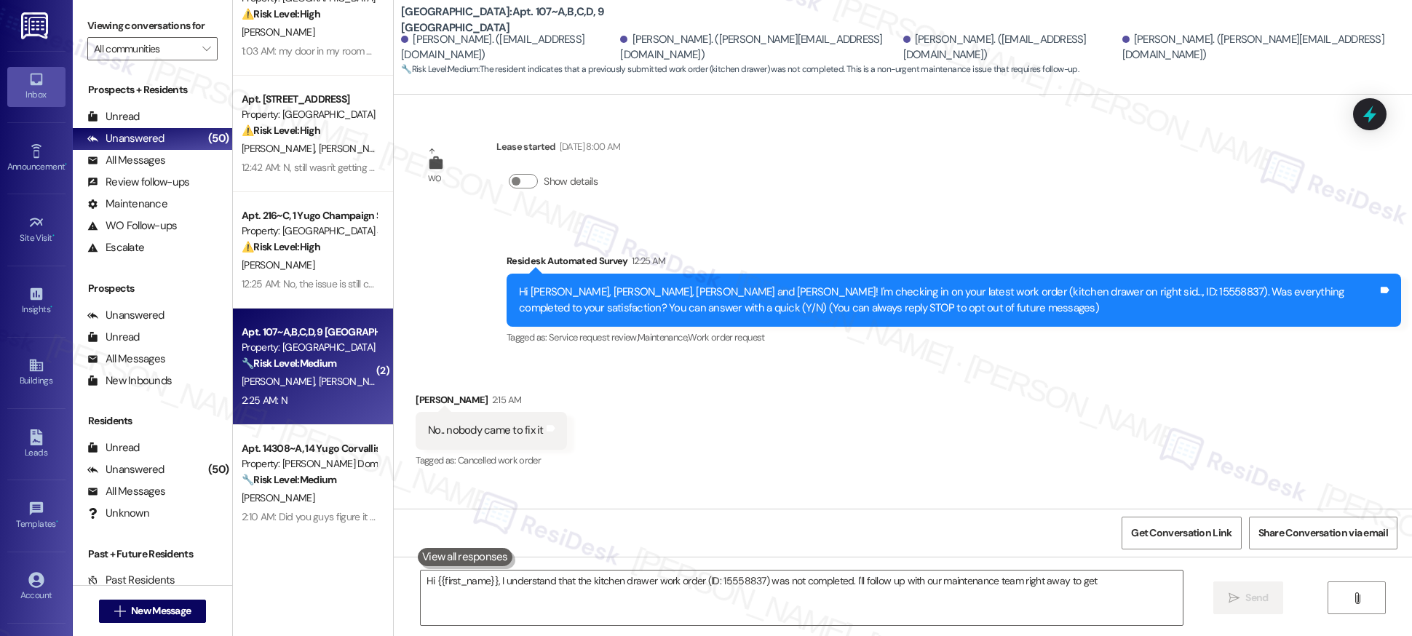
scroll to position [96, 0]
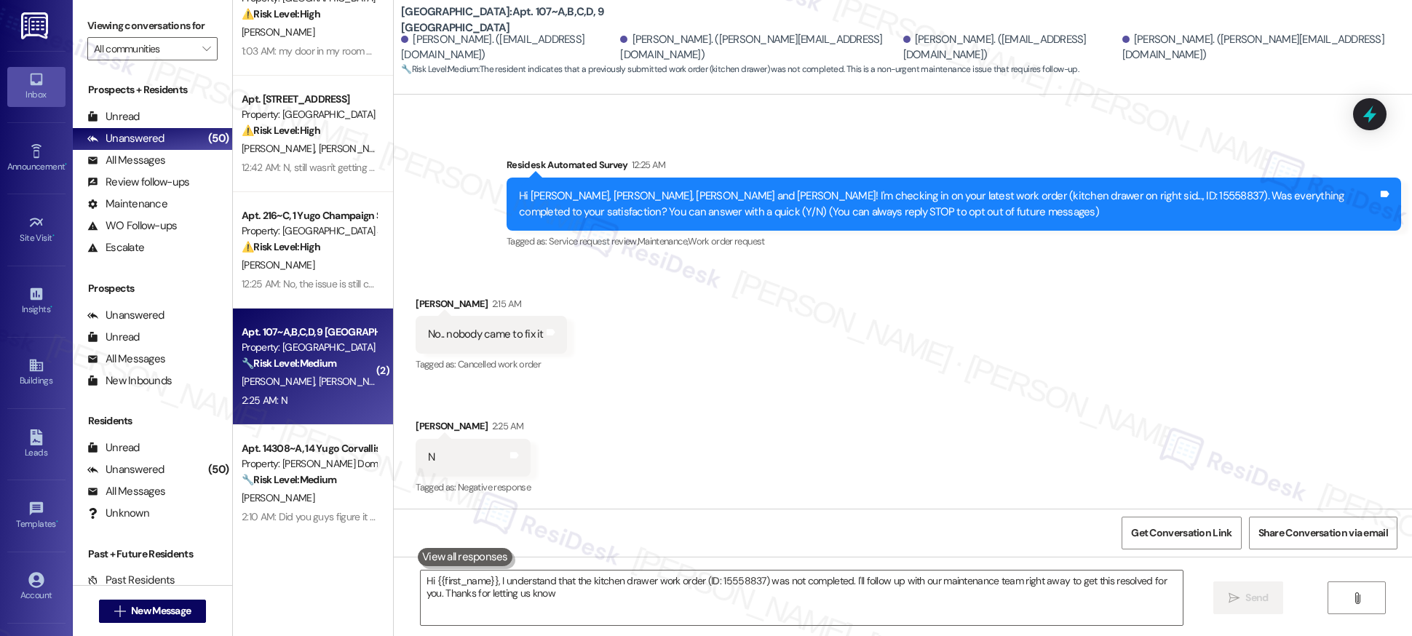
type textarea "Hi {{first_name}}, I understand that the kitchen drawer work order (ID: 1555883…"
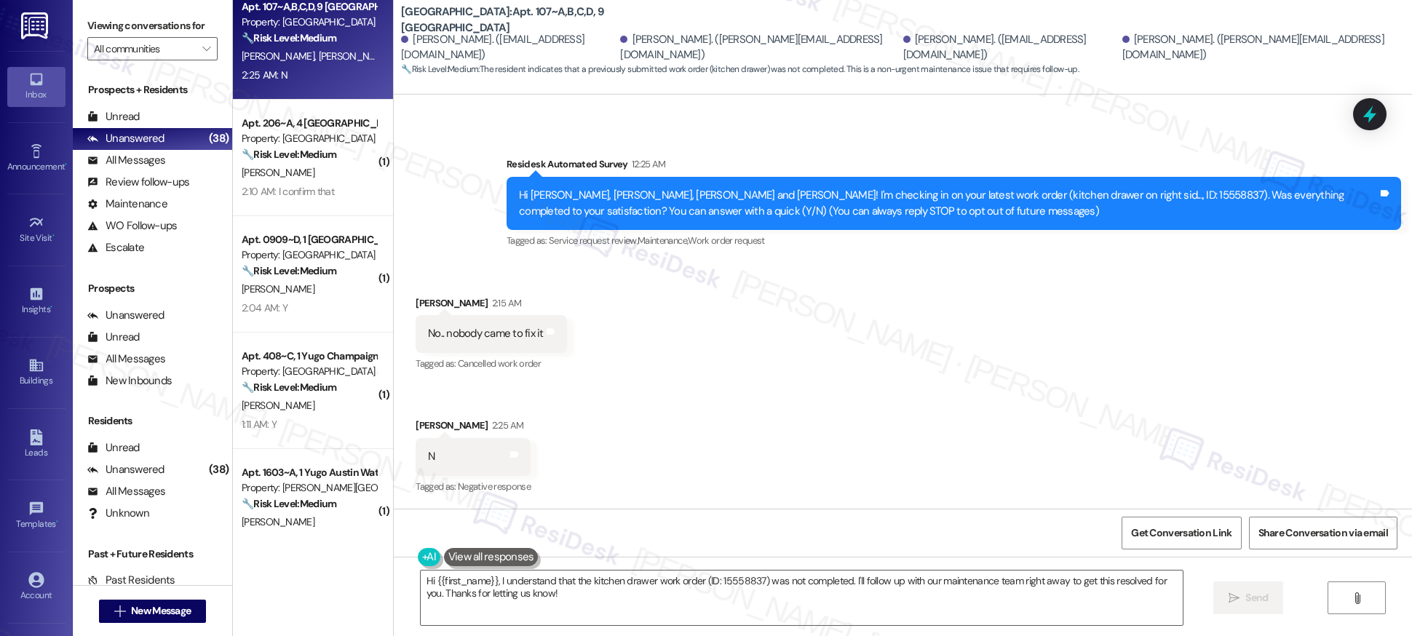
scroll to position [1066, 0]
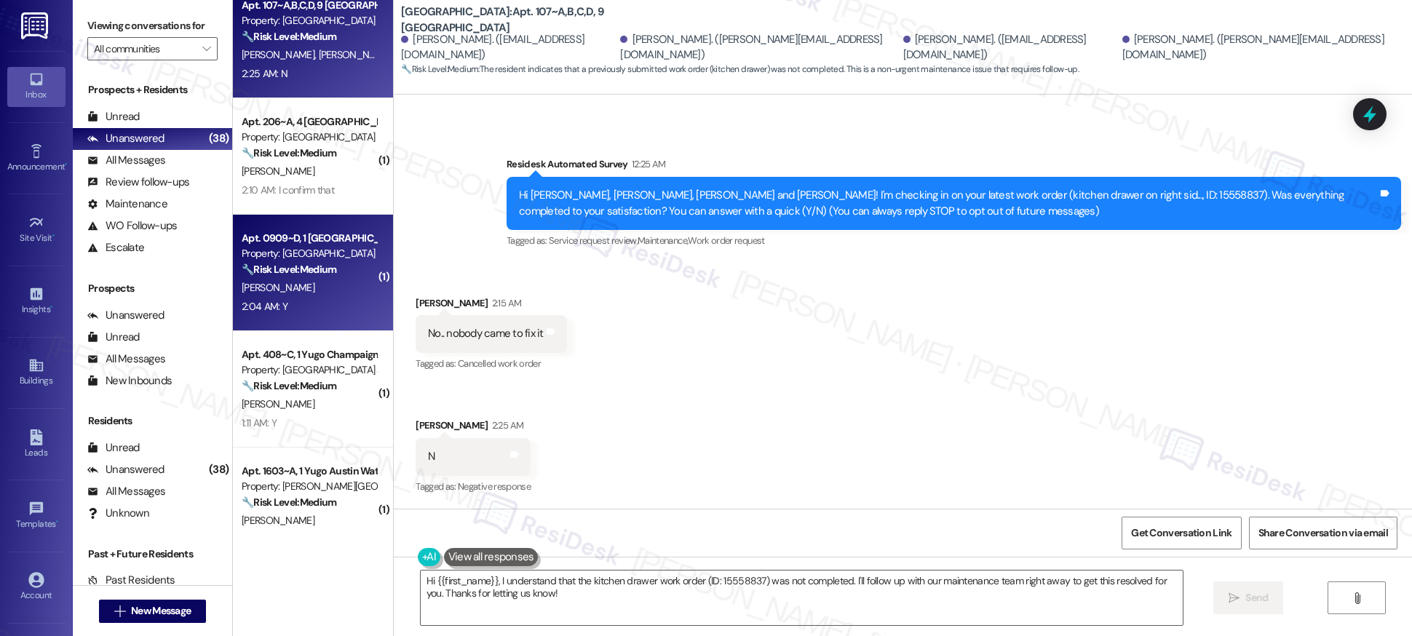
click at [361, 253] on div "Apt. 0909~D, 1 [GEOGRAPHIC_DATA] Property: [GEOGRAPHIC_DATA] 🔧 Risk Level: Medi…" at bounding box center [313, 273] width 160 height 116
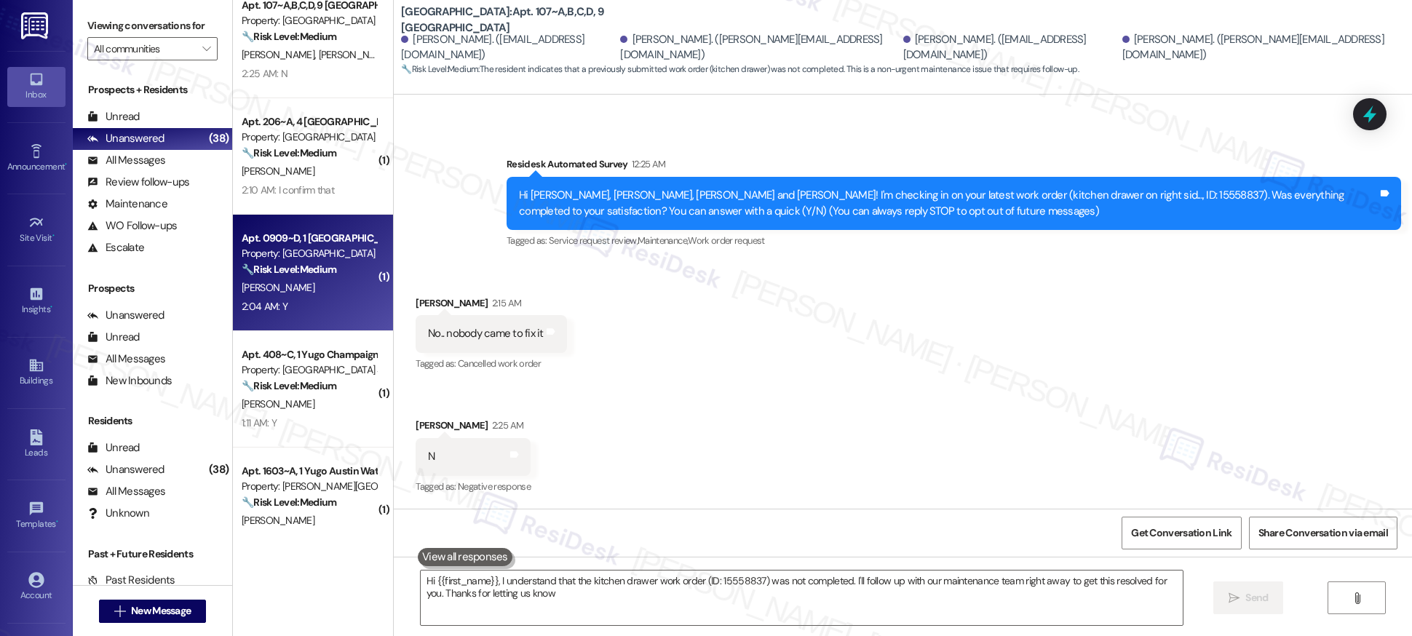
type textarea "Hi {{first_name}}, I understand that the kitchen drawer work order (ID: 1555883…"
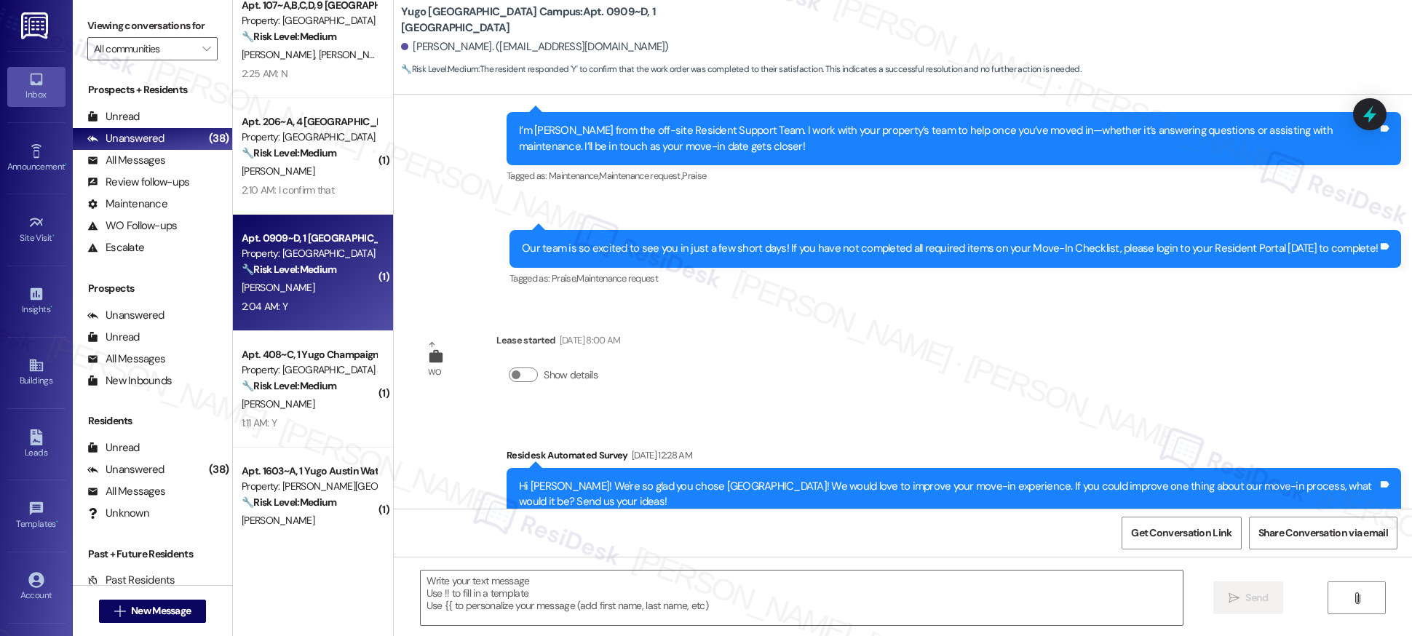
type textarea "Fetching suggested responses. Please feel free to read through the conversation…"
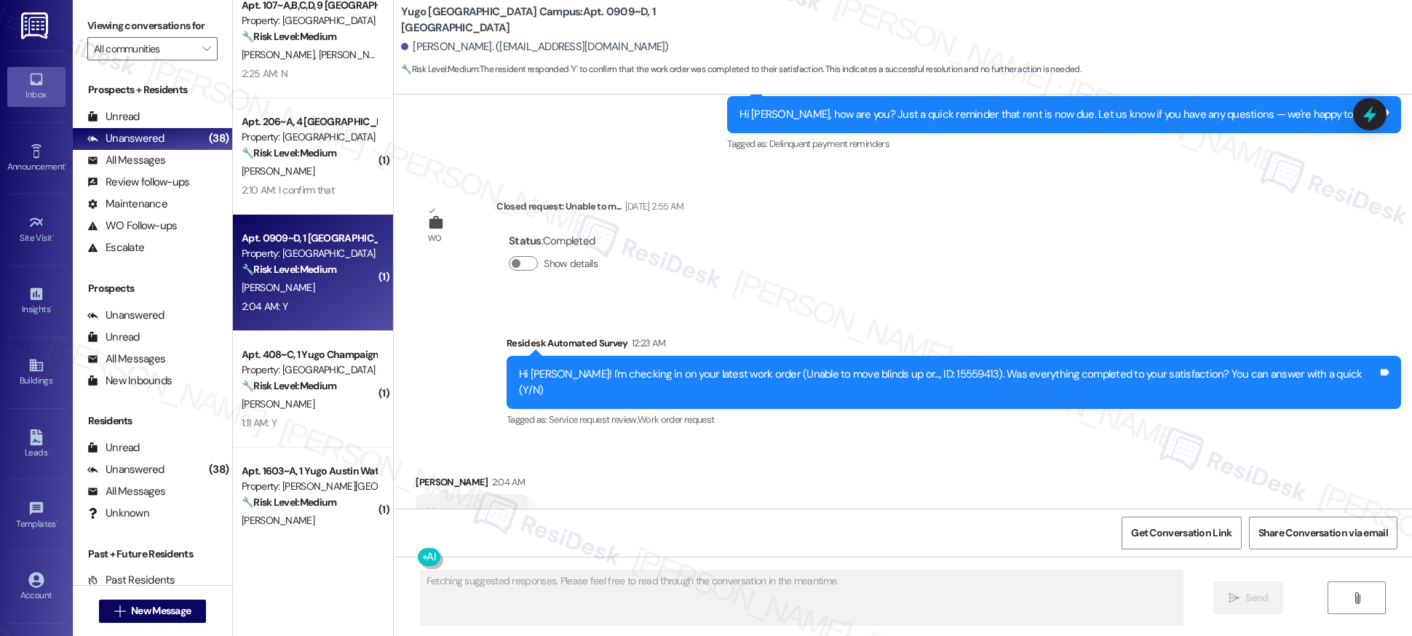
scroll to position [715, 0]
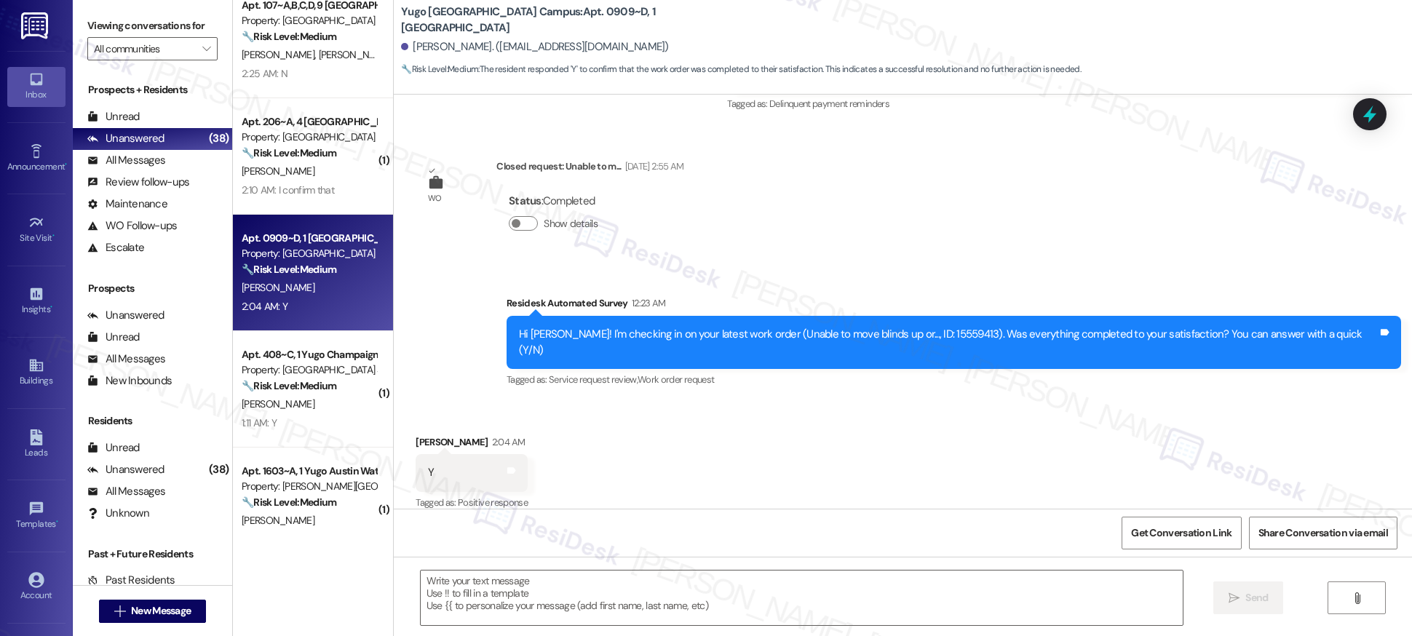
click at [415, 348] on div "Survey, sent via SMS Residesk Automated Survey 12:23 AM Hi [PERSON_NAME]! I'm c…" at bounding box center [903, 332] width 1018 height 138
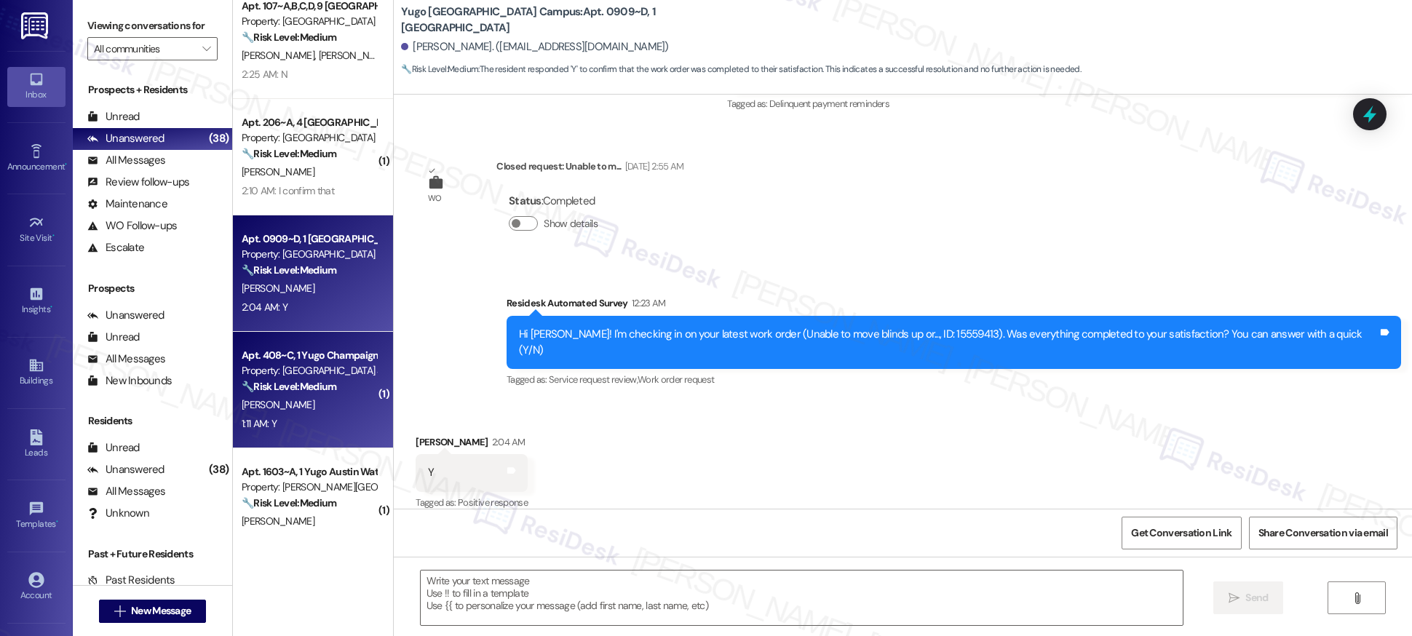
click at [309, 376] on div "Property: [GEOGRAPHIC_DATA] South 3rd Lofts" at bounding box center [309, 370] width 135 height 15
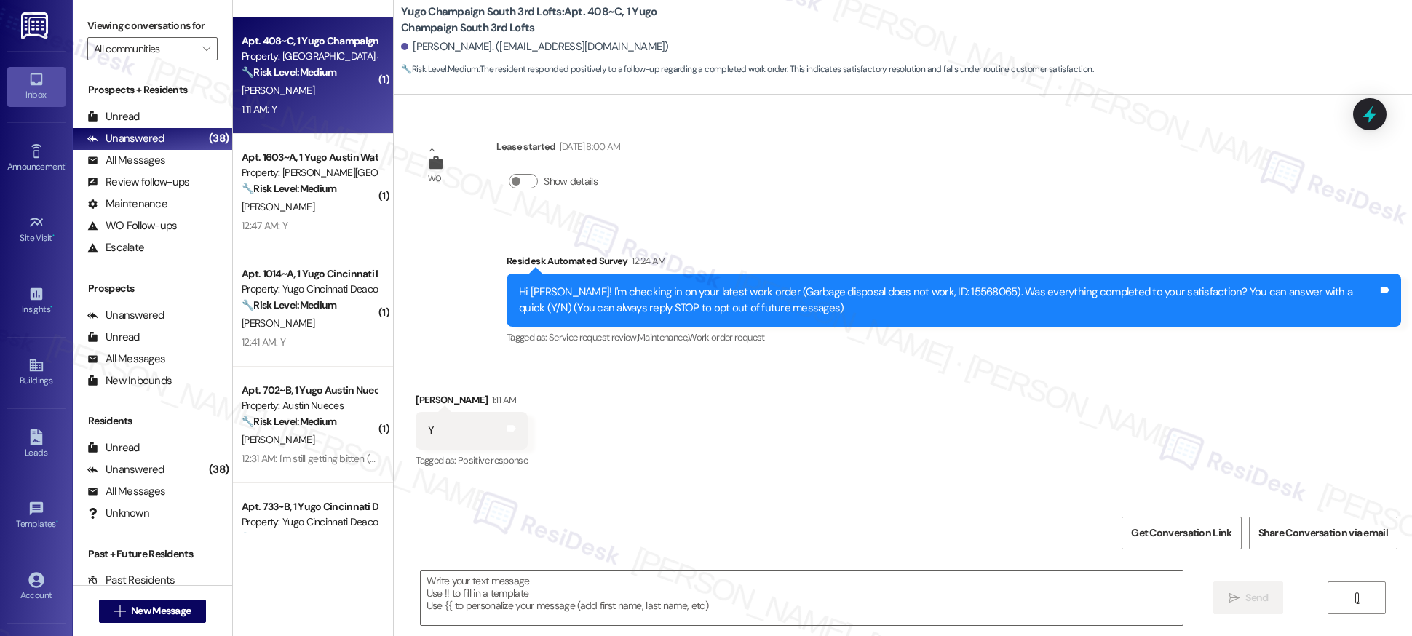
type textarea "Fetching suggested responses. Please feel free to read through the conversation…"
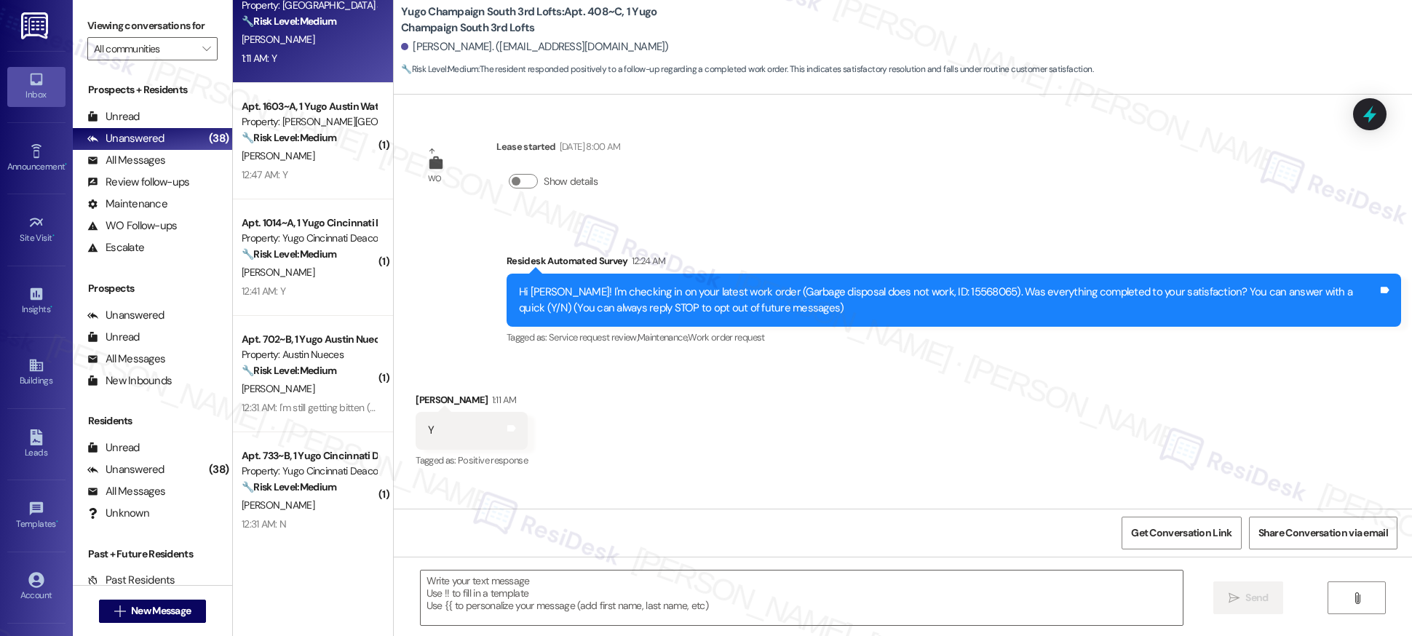
scroll to position [1425, 0]
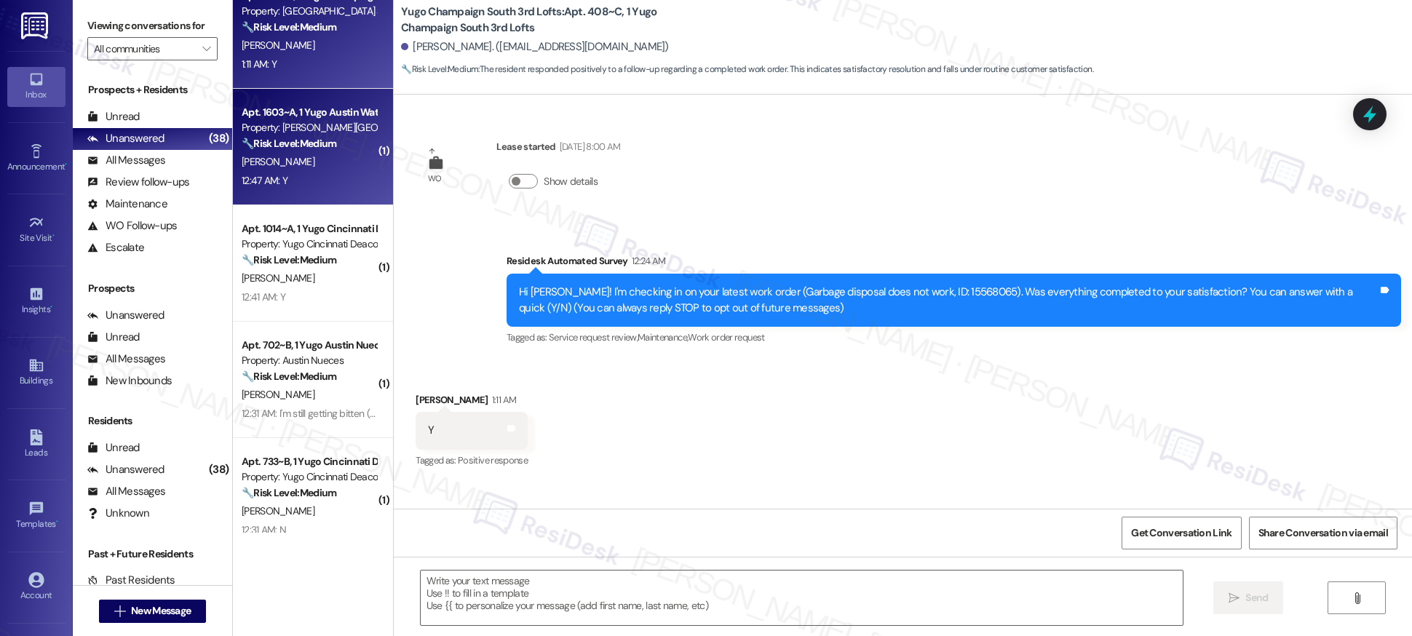
click at [239, 191] on div "Apt. 1603~A, 1 Yugo Austin Waterloo Property: [PERSON_NAME] Waterloo 🔧 Risk Lev…" at bounding box center [313, 147] width 160 height 116
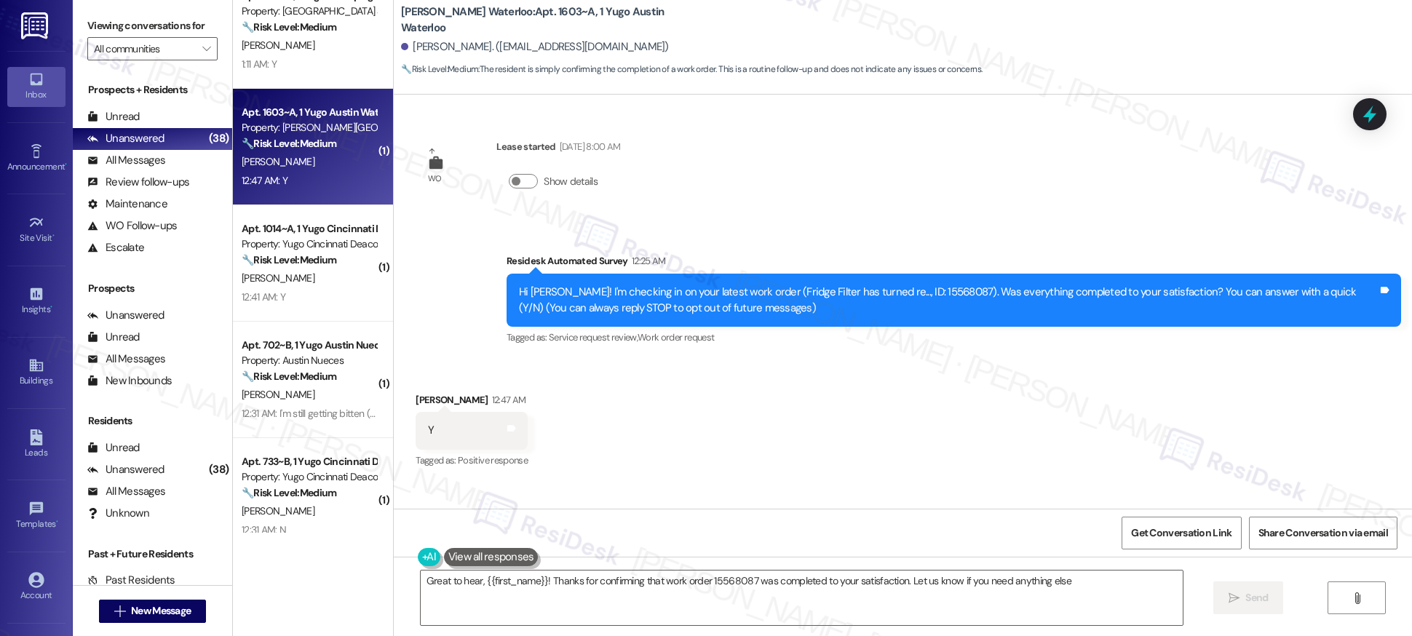
type textarea "Great to hear, {{first_name}}! Thanks for confirming that work order 15568087 w…"
click at [814, 341] on div "Tagged as: Service request review , Click to highlight conversations about Serv…" at bounding box center [953, 337] width 894 height 21
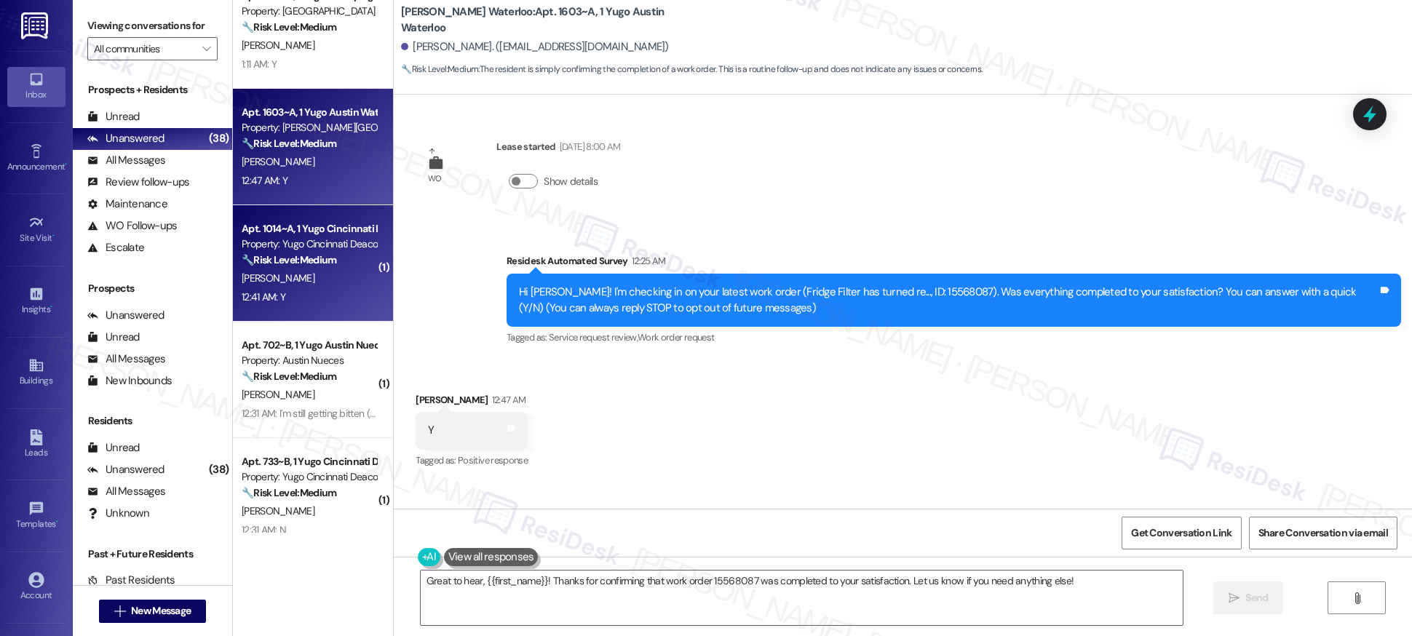
click at [305, 274] on div "[PERSON_NAME]" at bounding box center [309, 278] width 138 height 18
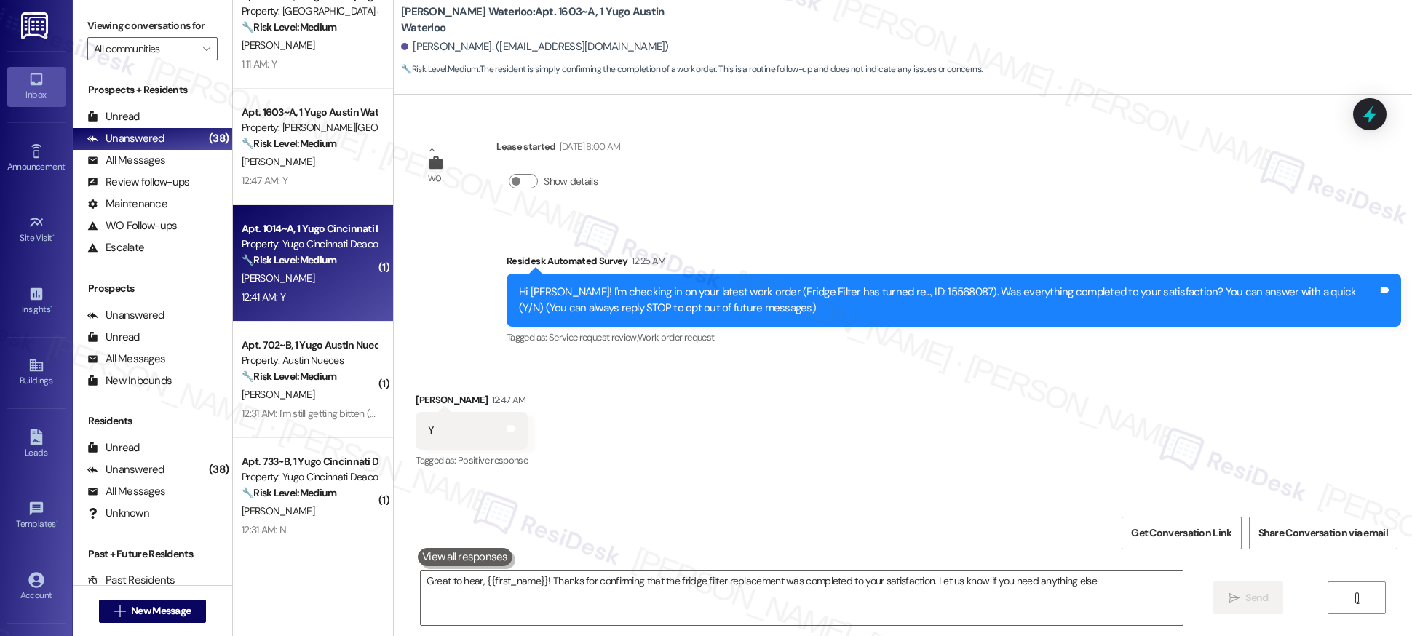
type textarea "Great to hear, {{first_name}}! Thanks for confirming that the fridge filter rep…"
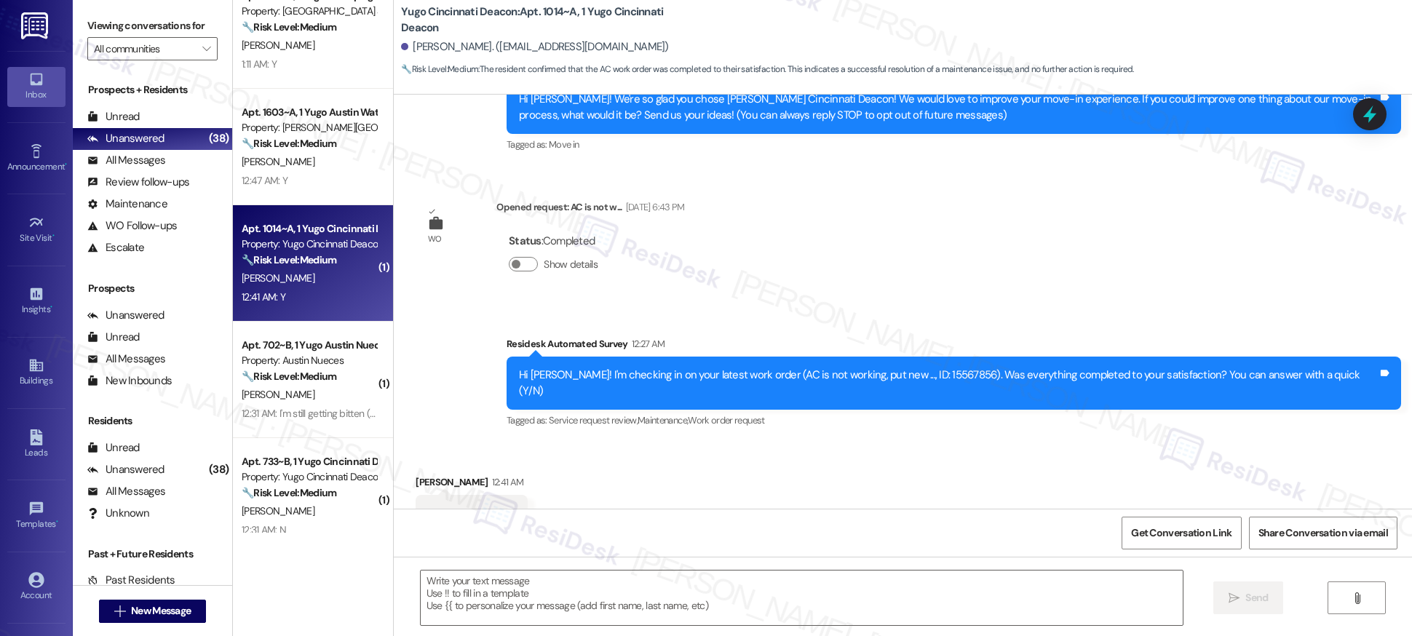
type textarea "Fetching suggested responses. Please feel free to read through the conversation…"
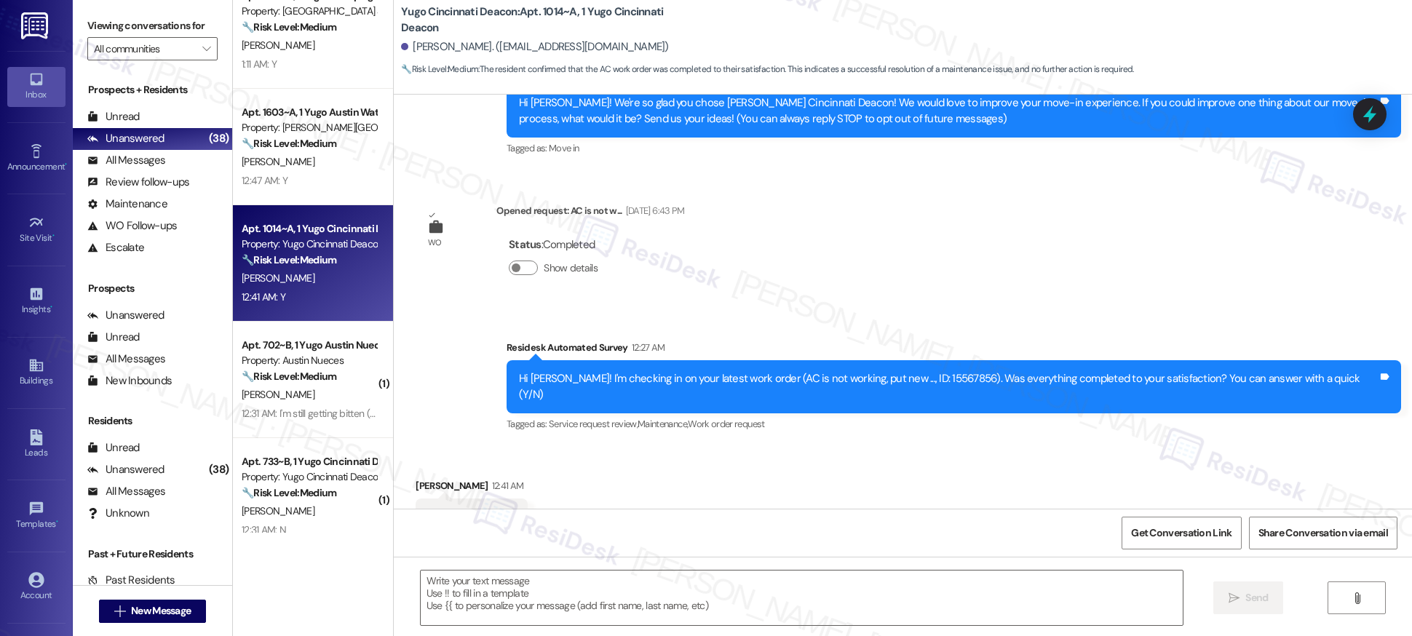
scroll to position [234, 0]
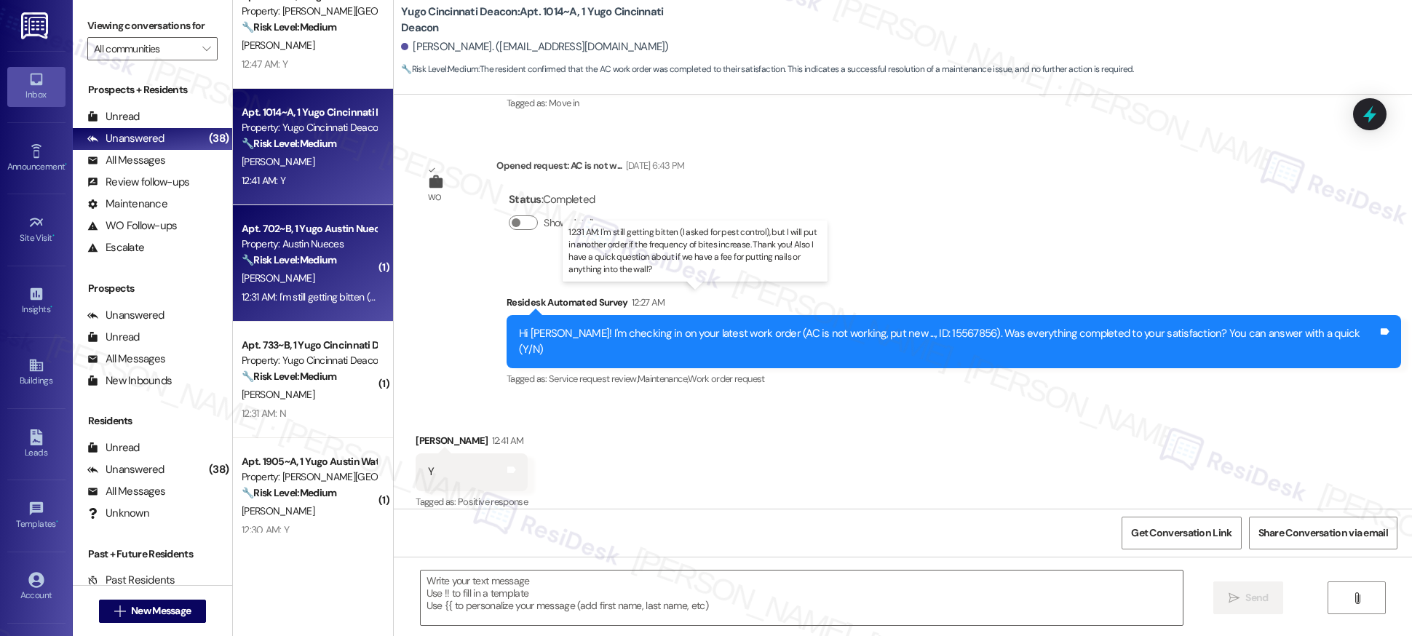
click at [287, 293] on div "12:31 AM: I'm still getting bitten (I asked for pest control), but I will put i…" at bounding box center [709, 296] width 934 height 13
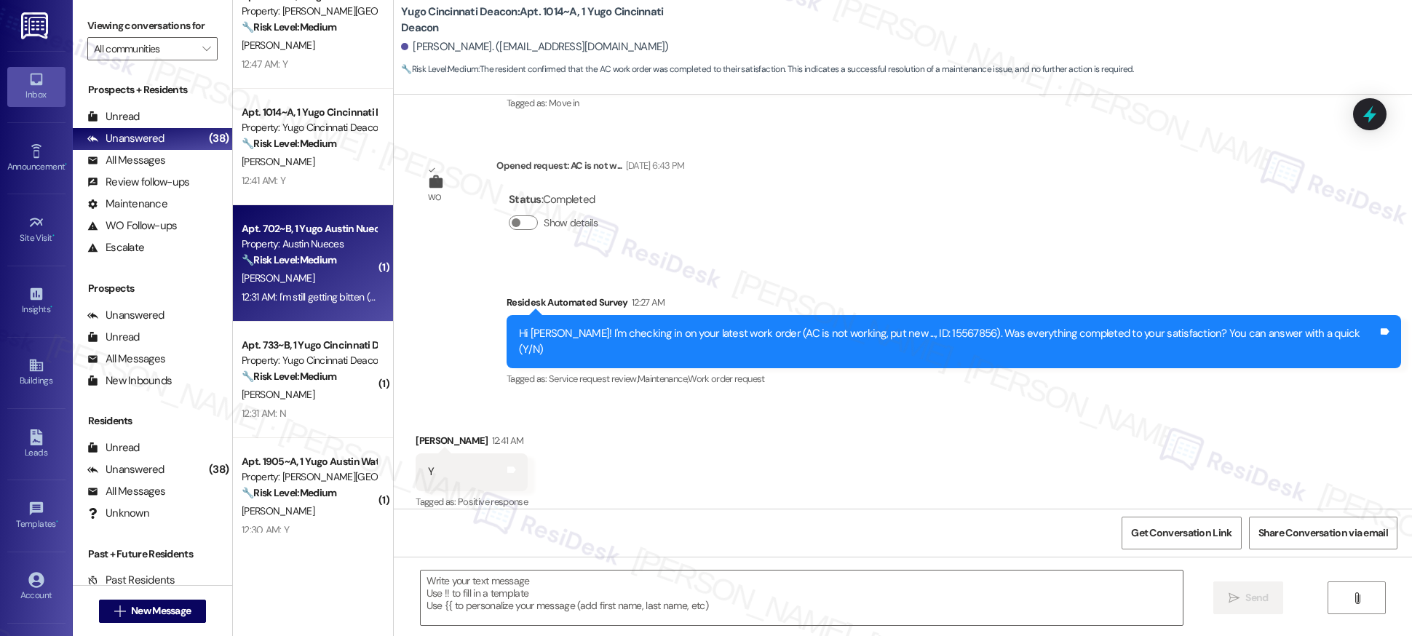
type textarea "Fetching suggested responses. Please feel free to read through the conversation…"
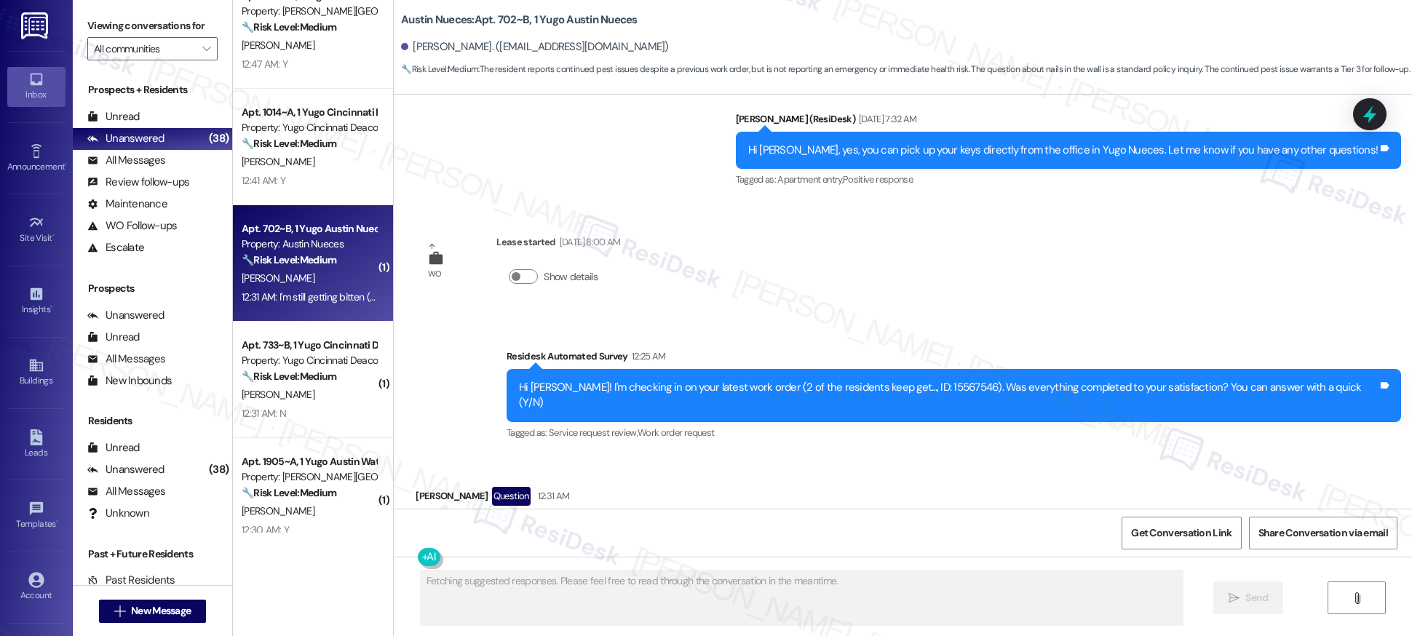
scroll to position [1820, 0]
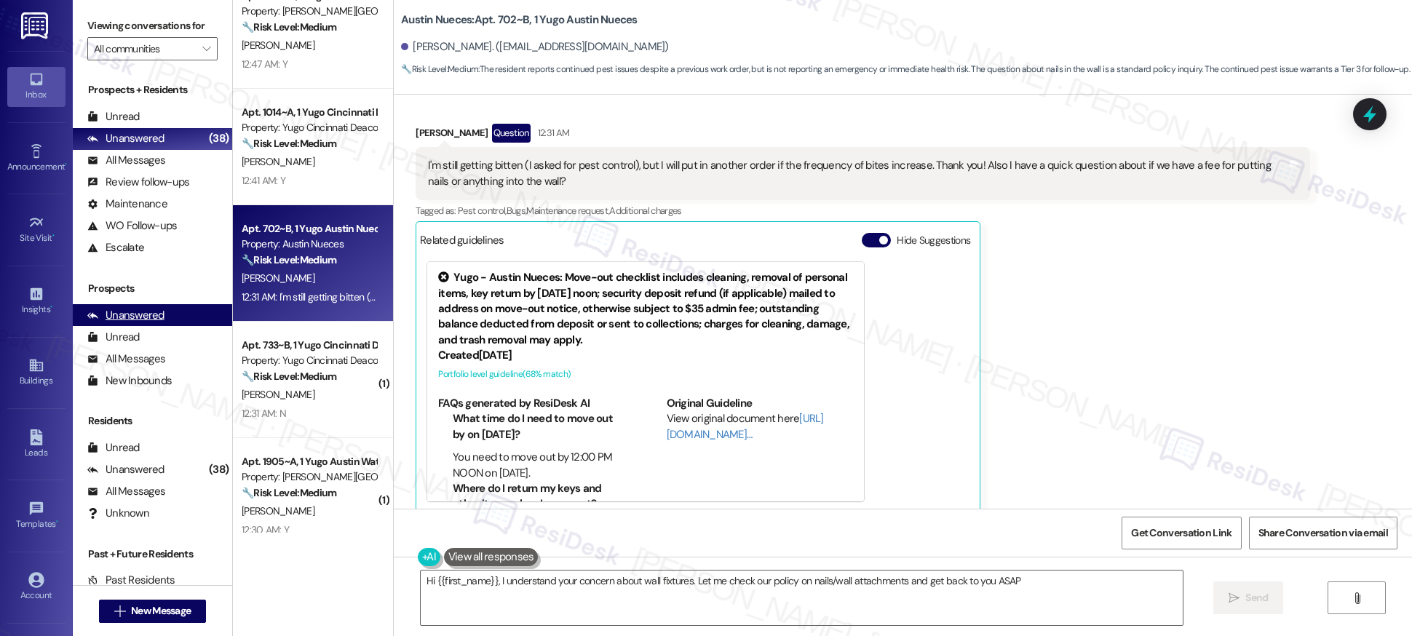
type textarea "Hi {{first_name}}, I understand your concern about wall fixtures. Let me check …"
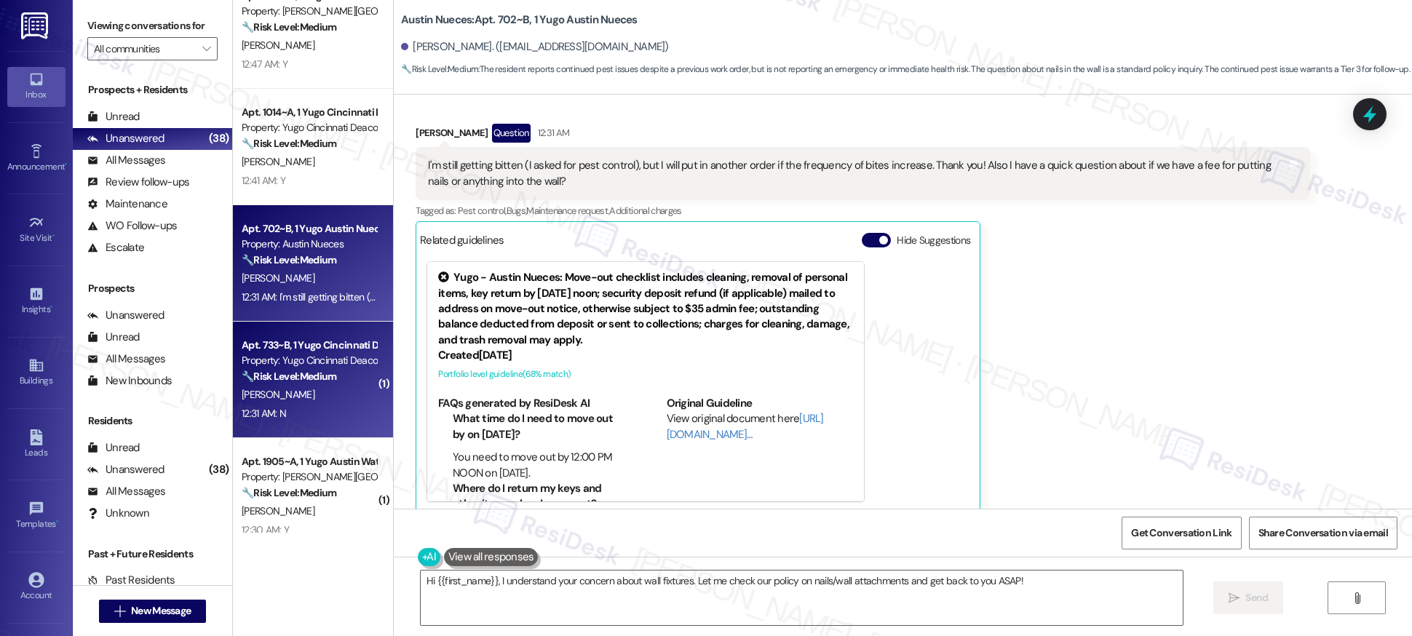
click at [256, 421] on div "12:31 AM: N 12:31 AM: N" at bounding box center [309, 414] width 138 height 18
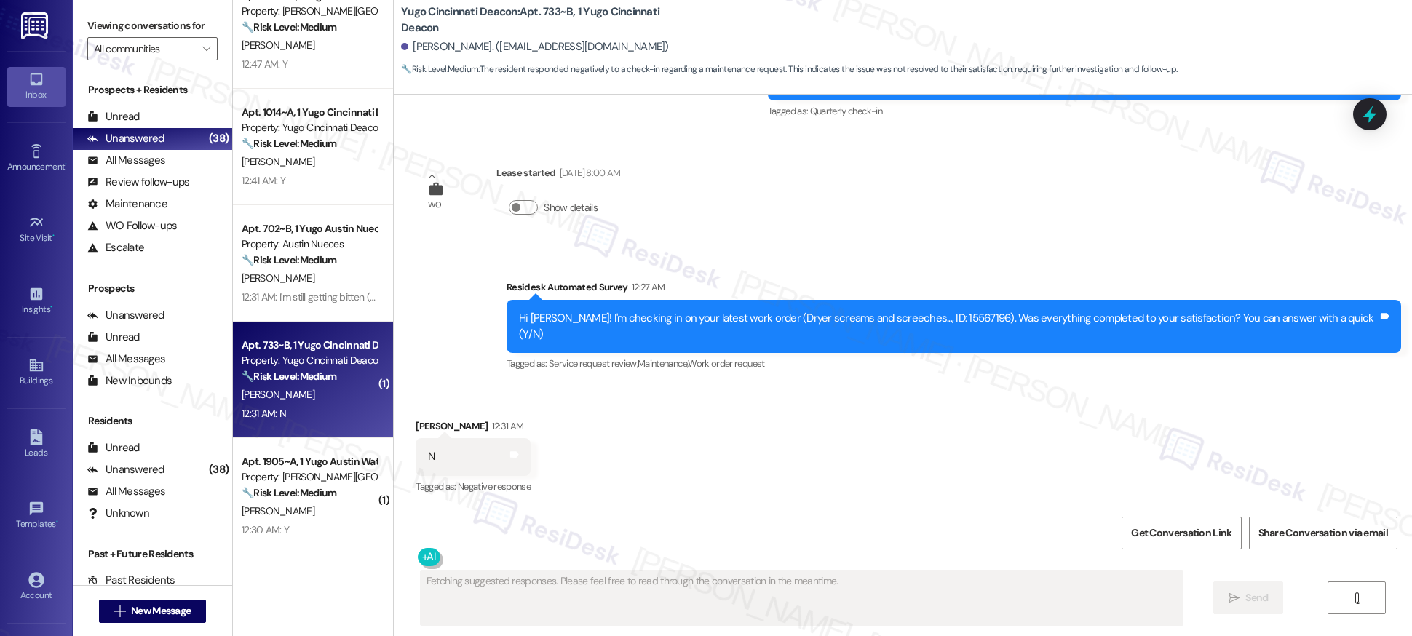
scroll to position [1097, 0]
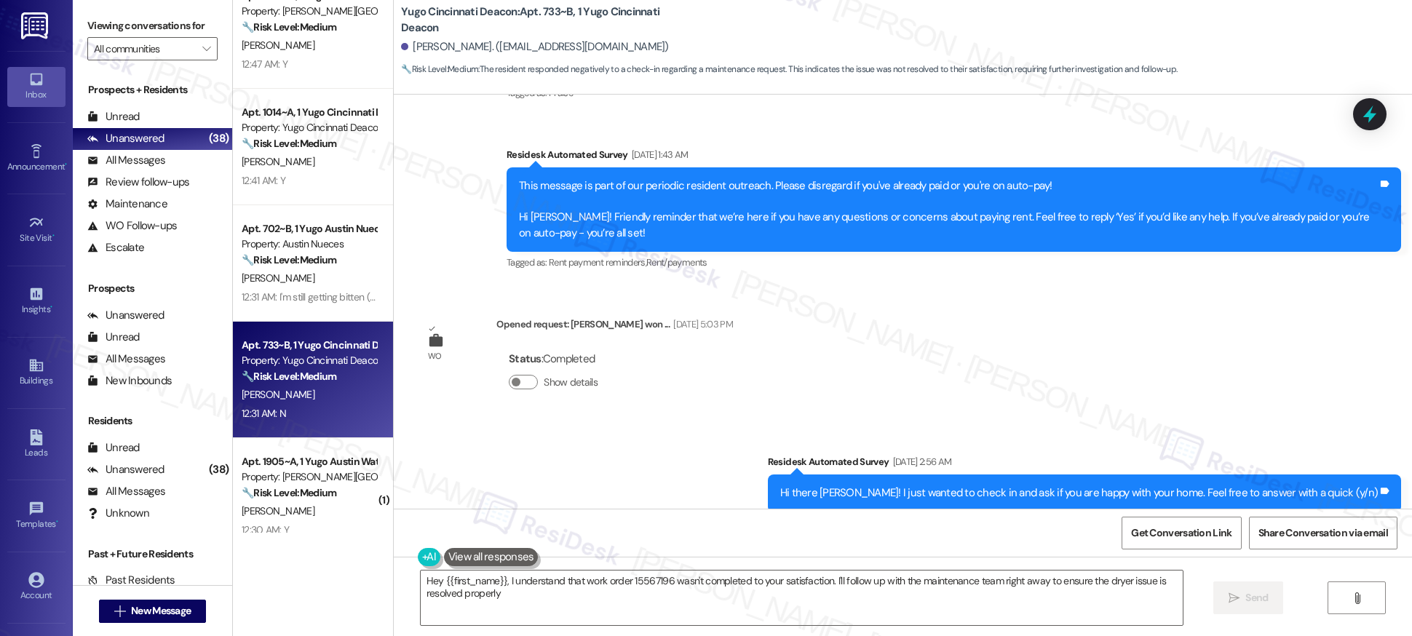
type textarea "Hey {{first_name}}, I understand that work order 15567196 wasn't completed to y…"
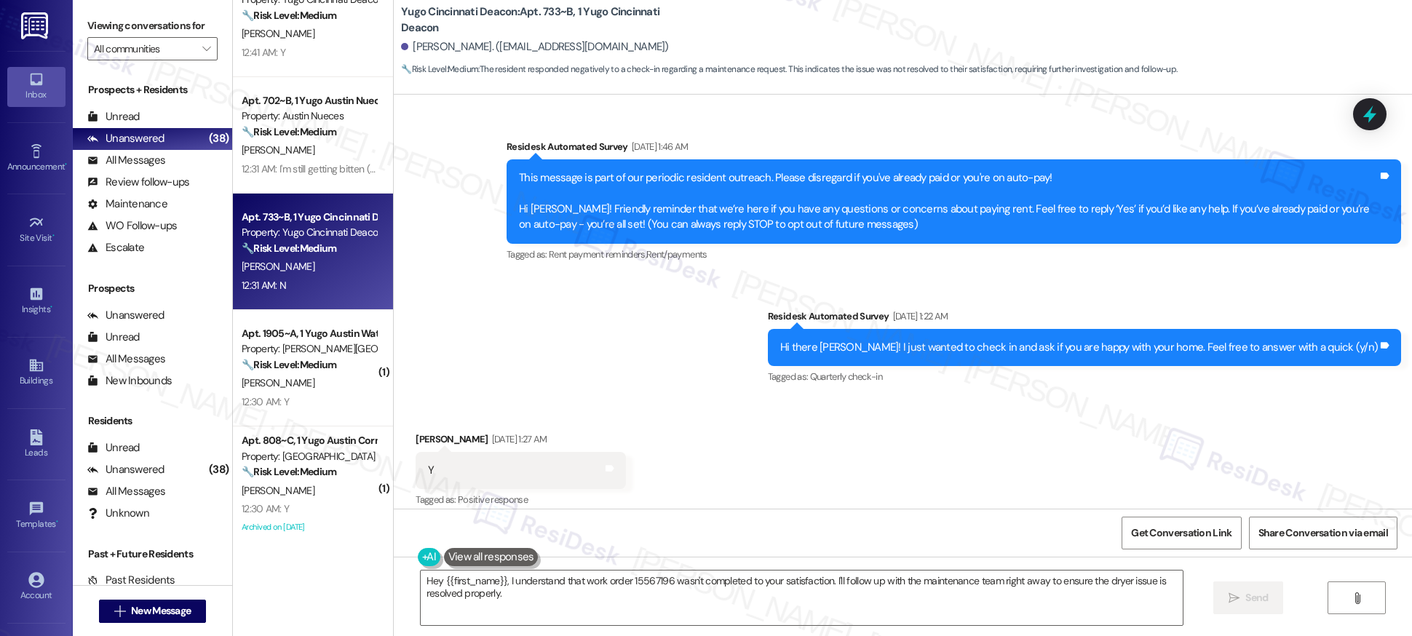
scroll to position [1608, 0]
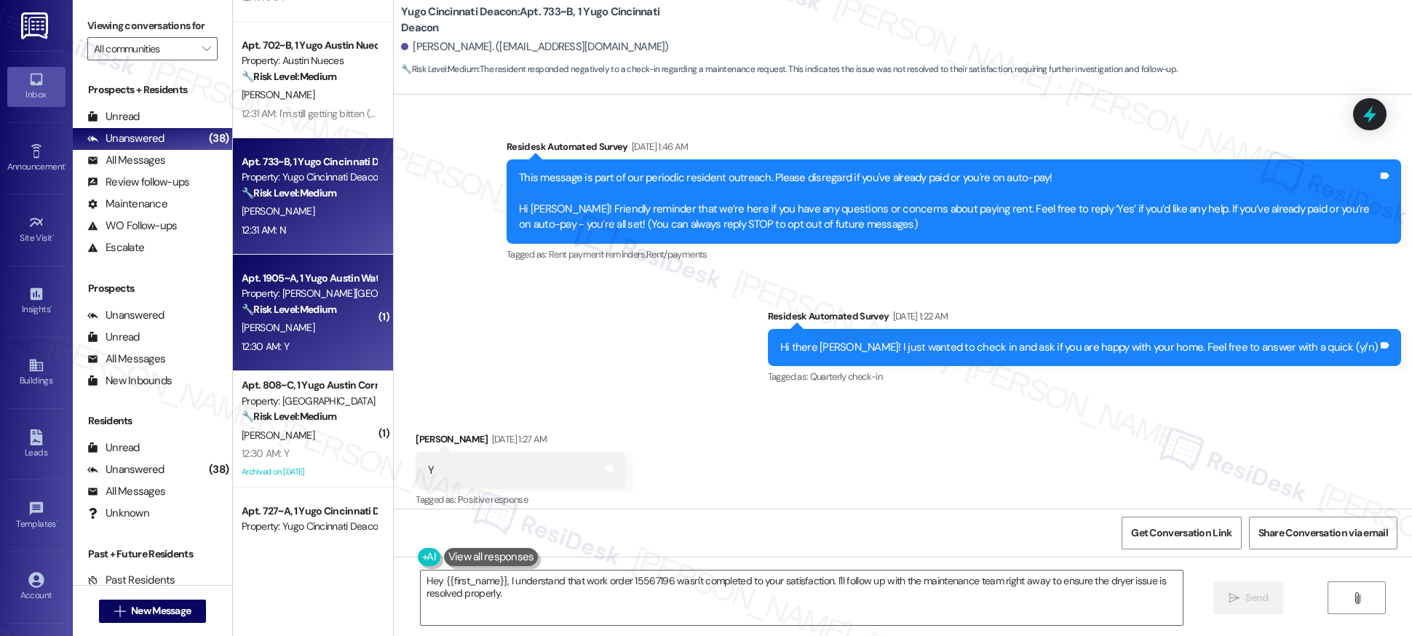
click at [338, 345] on div "12:30 AM: Y 12:30 AM: Y" at bounding box center [309, 347] width 138 height 18
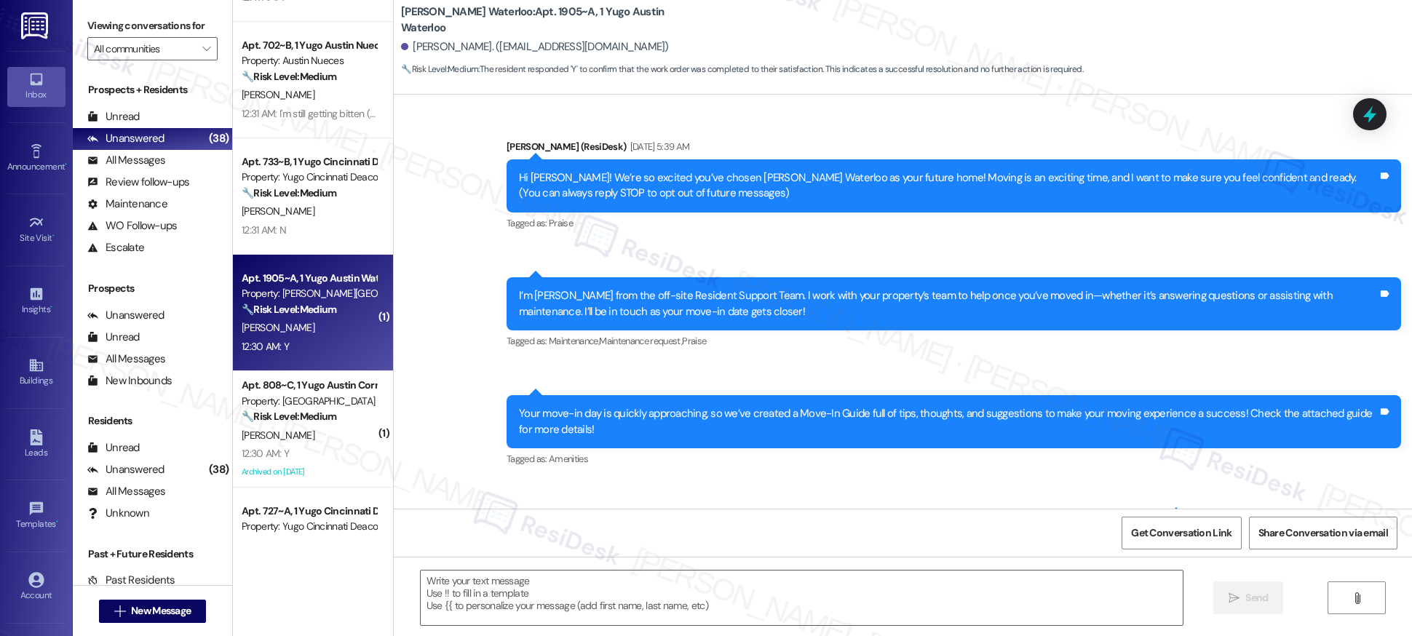
type textarea "Fetching suggested responses. Please feel free to read through the conversation…"
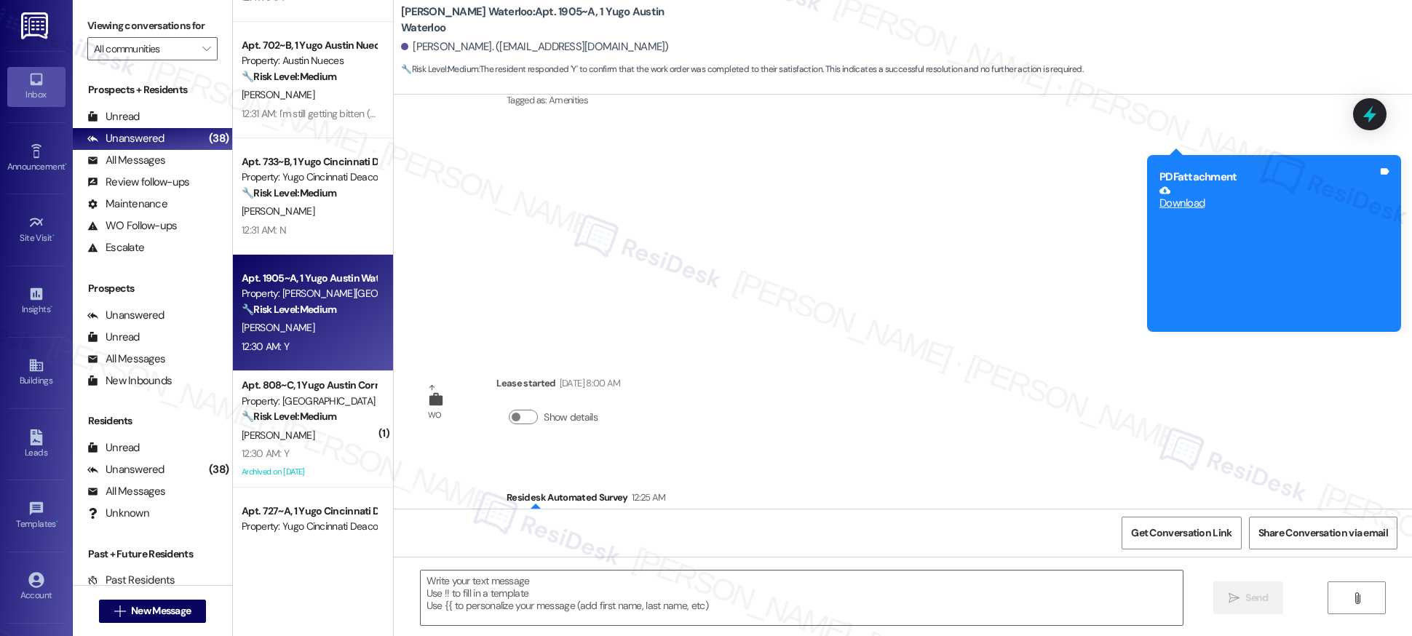
scroll to position [553, 0]
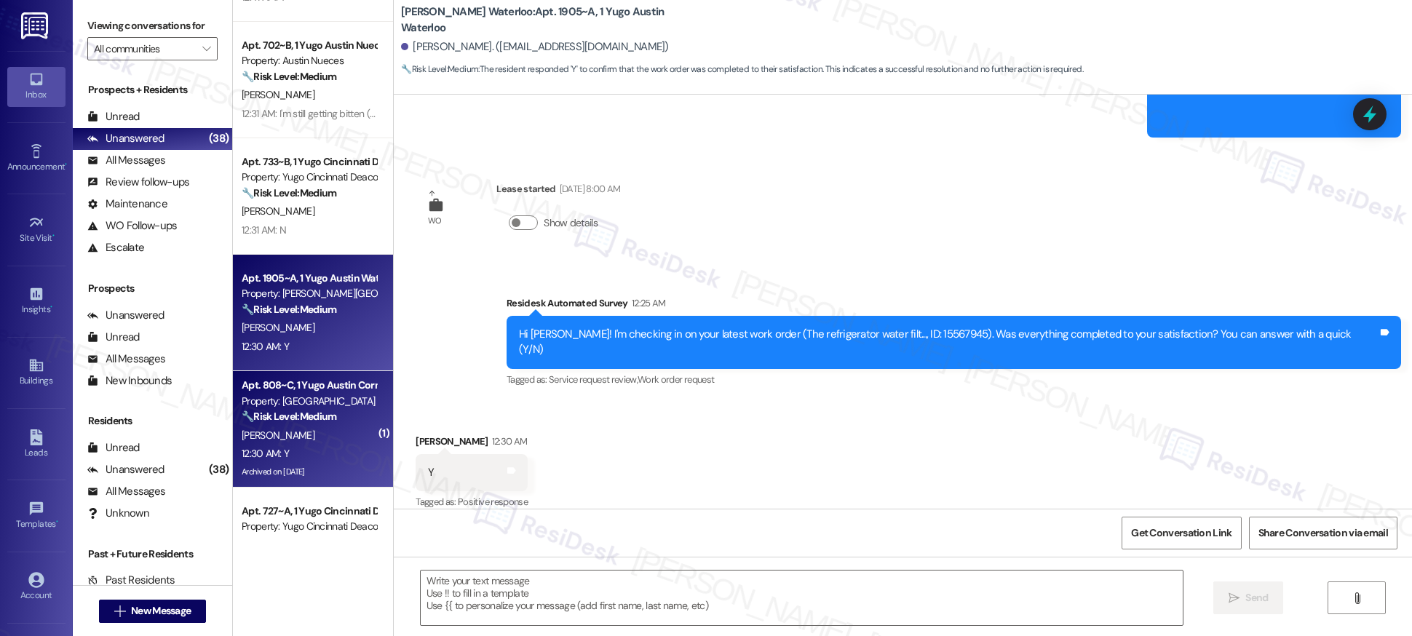
click at [332, 471] on div "Archived on [DATE]" at bounding box center [309, 472] width 138 height 18
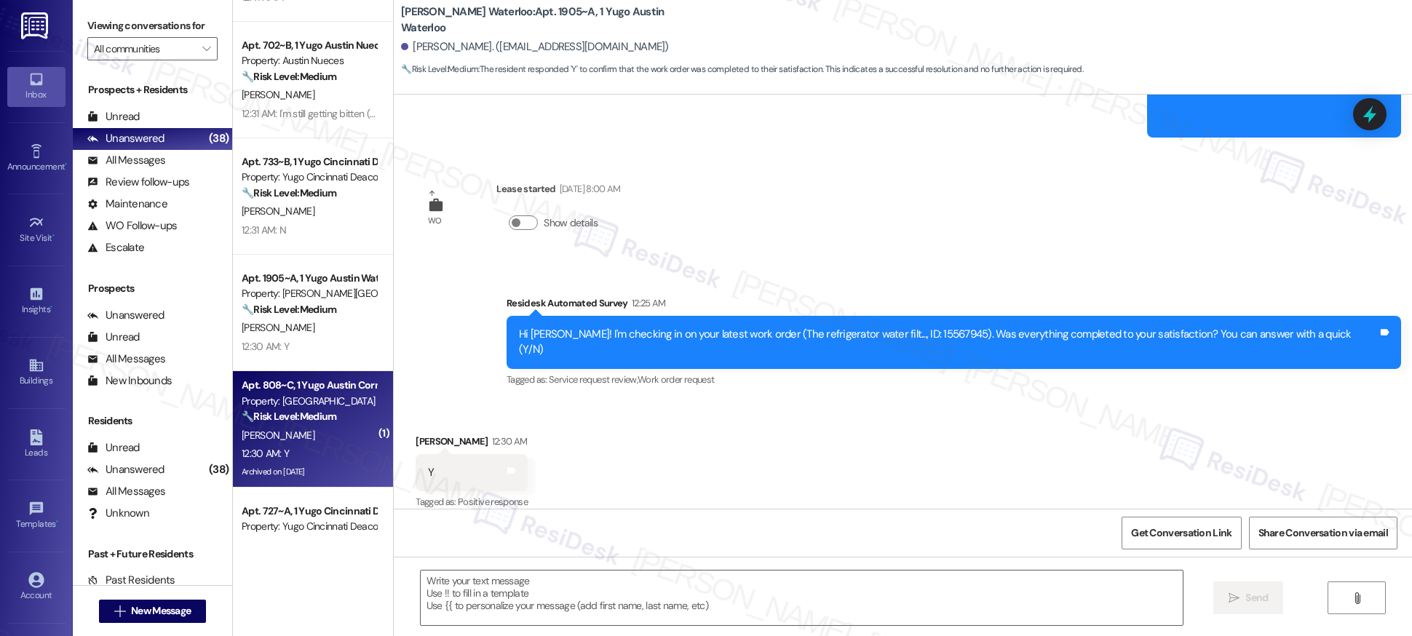
type textarea "Fetching suggested responses. Please feel free to read through the conversation…"
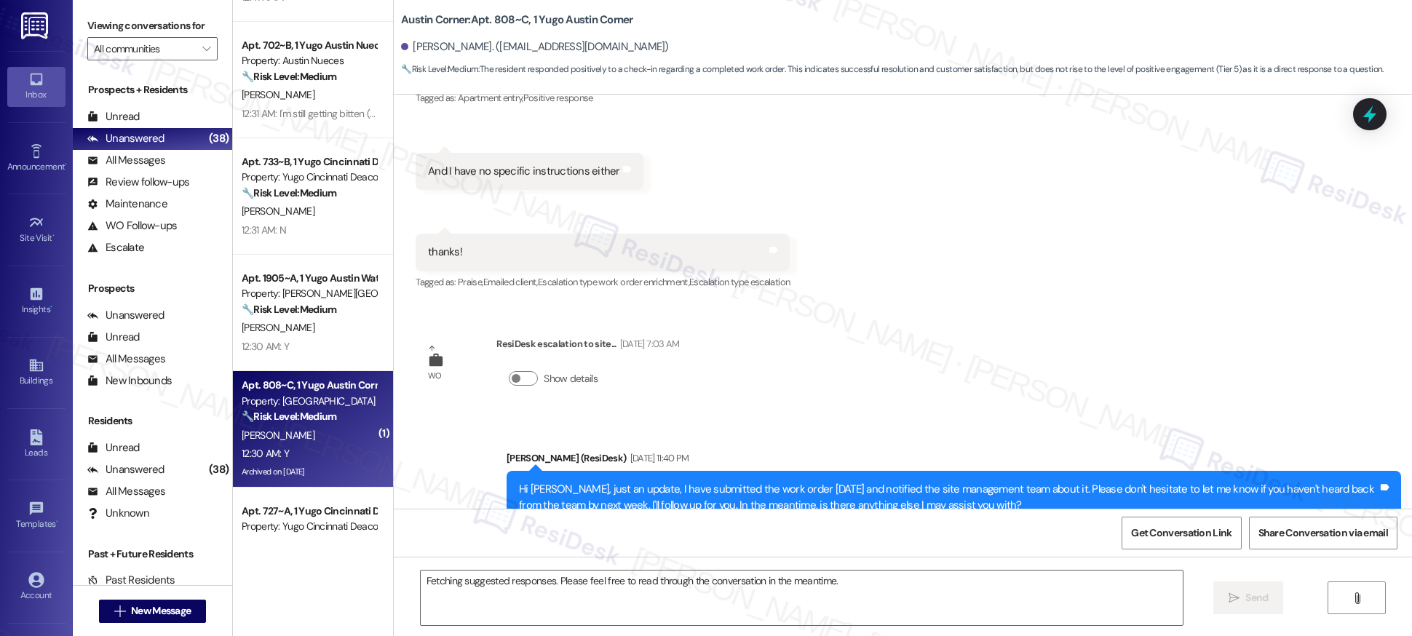
scroll to position [5142, 0]
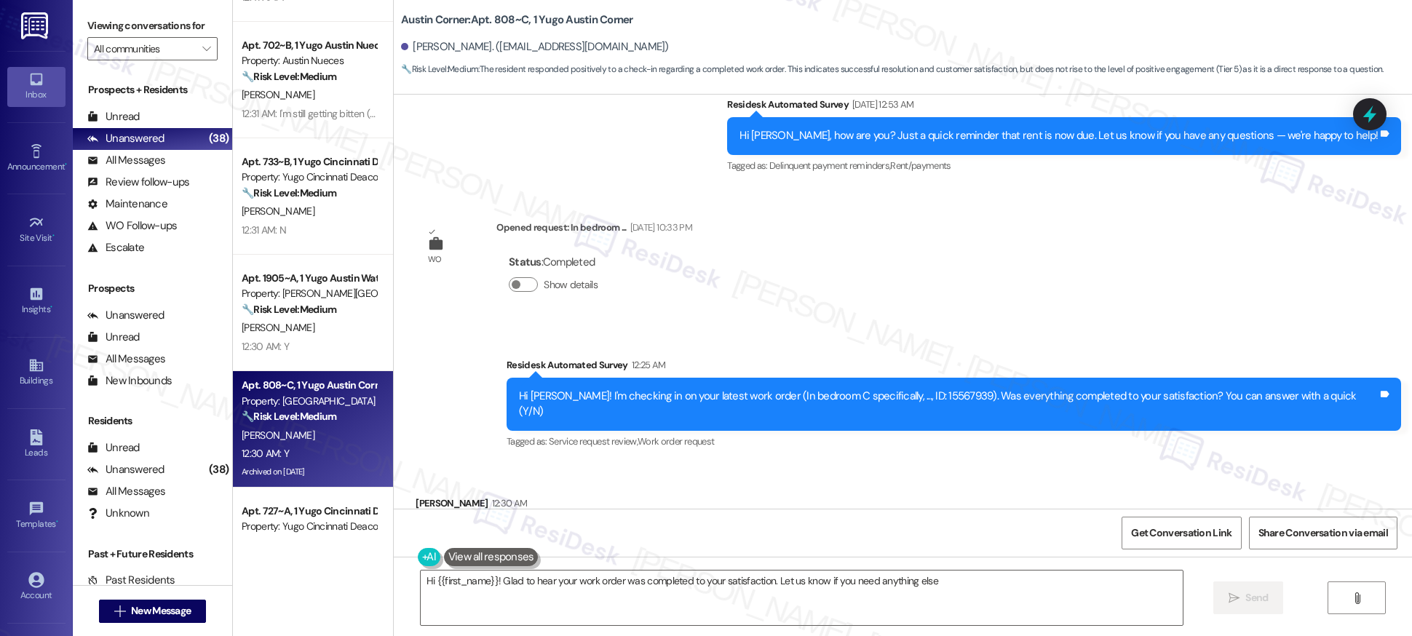
type textarea "Hi {{first_name}}! Glad to hear your work order was completed to your satisfact…"
